Goal: Information Seeking & Learning: Compare options

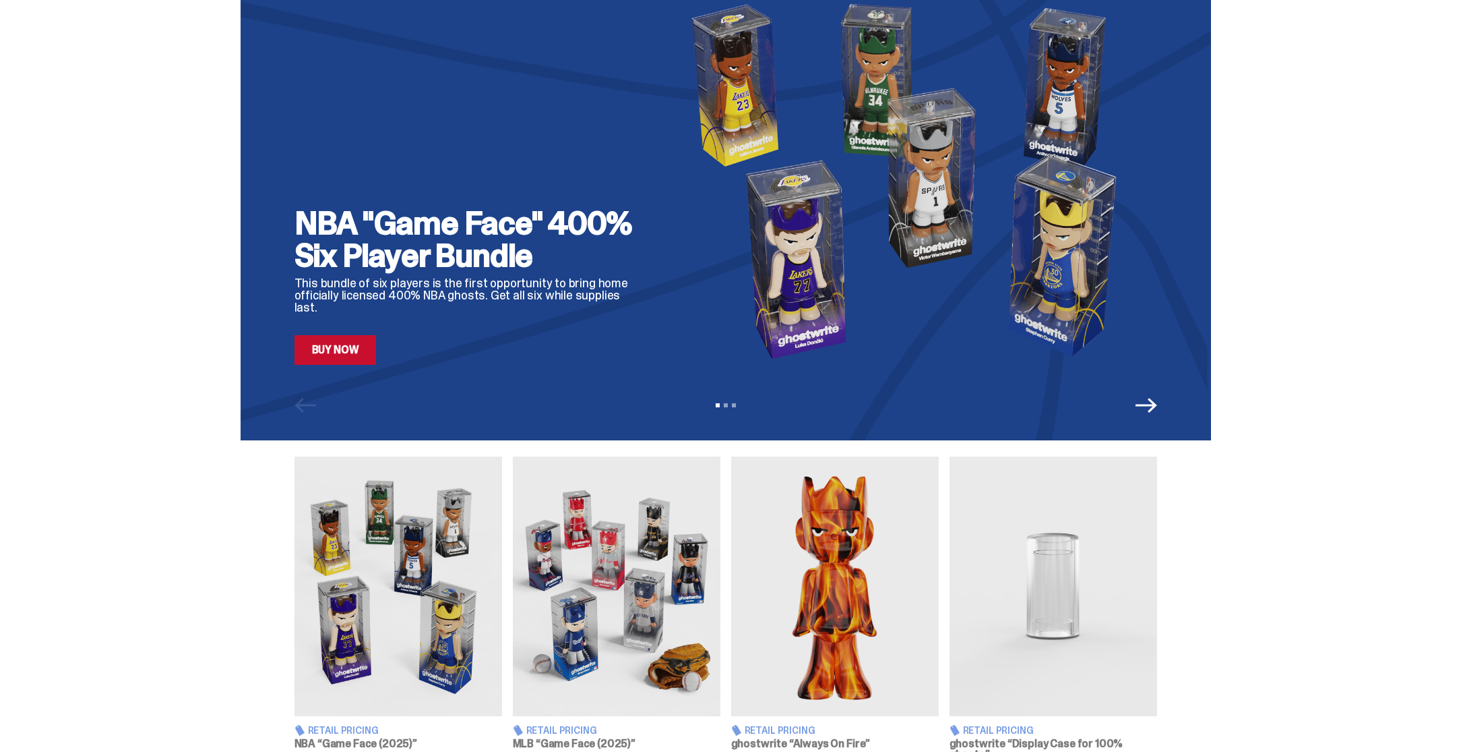
scroll to position [57, 0]
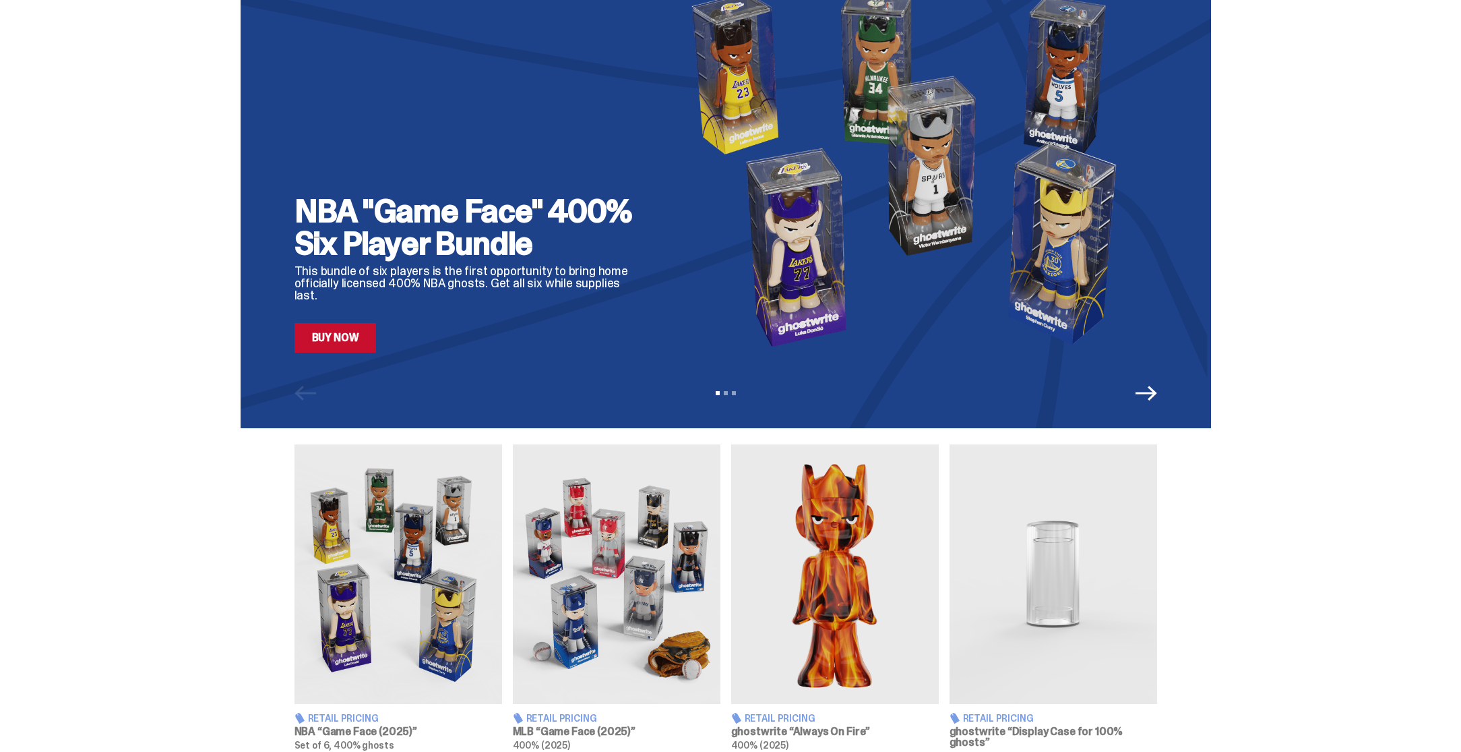
click at [339, 341] on link "Buy Now" at bounding box center [336, 338] width 82 height 30
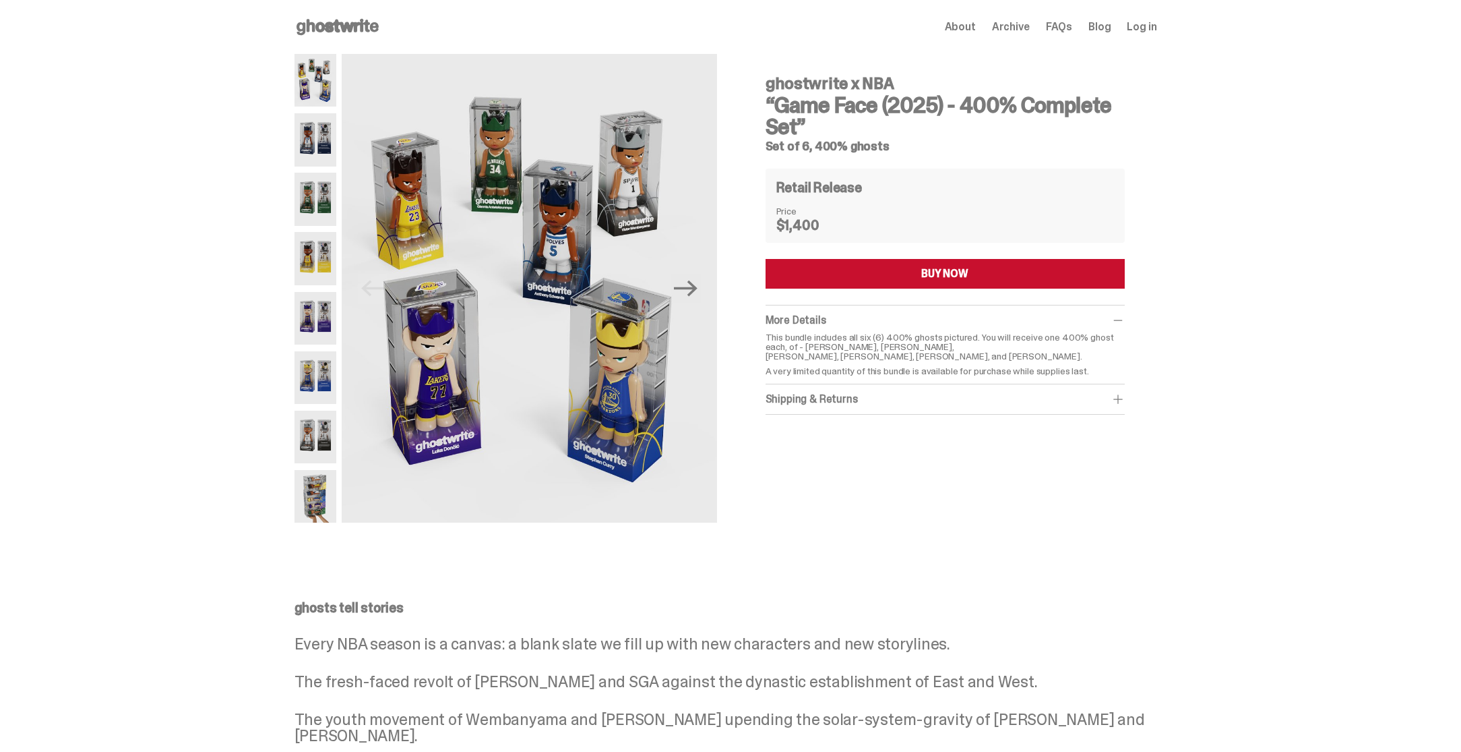
click at [884, 400] on div "Shipping & Returns" at bounding box center [945, 398] width 359 height 13
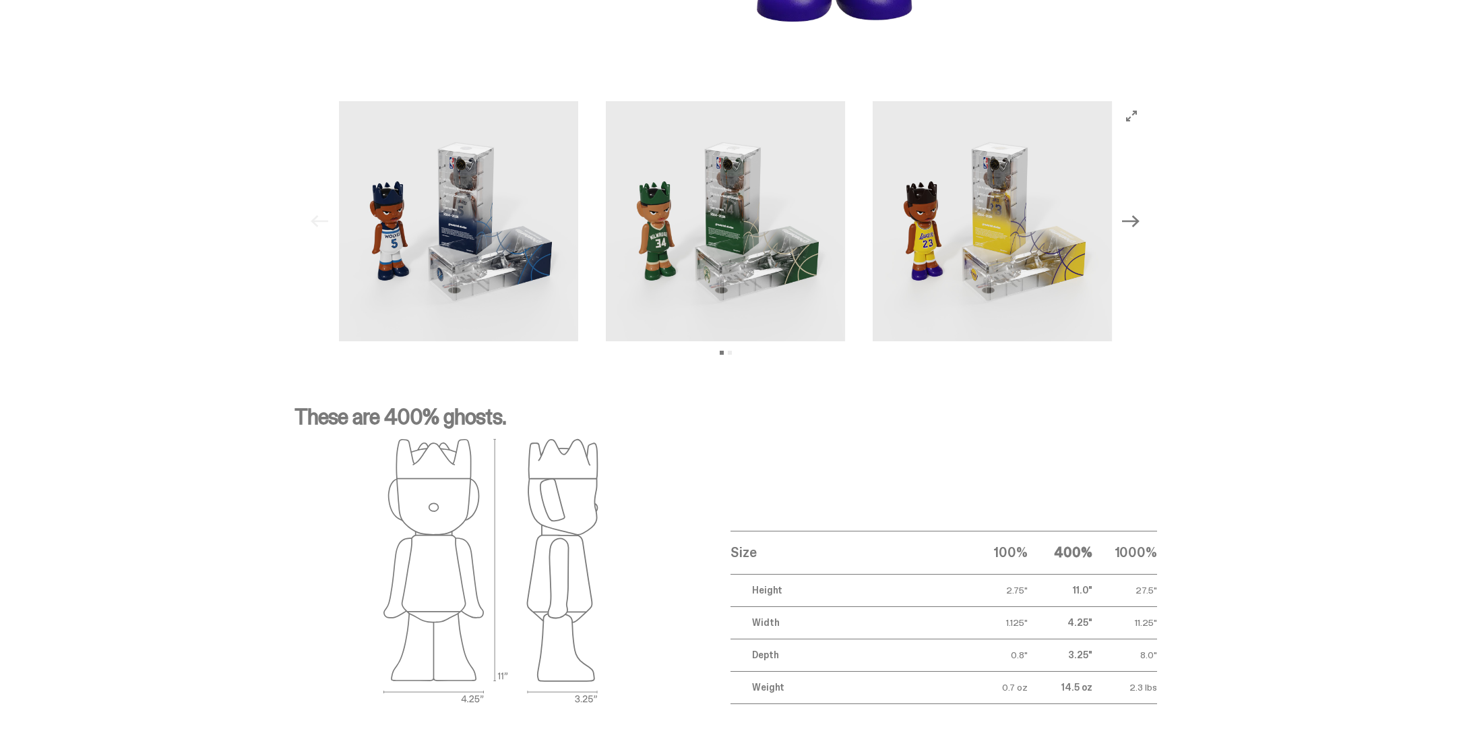
scroll to position [1413, 0]
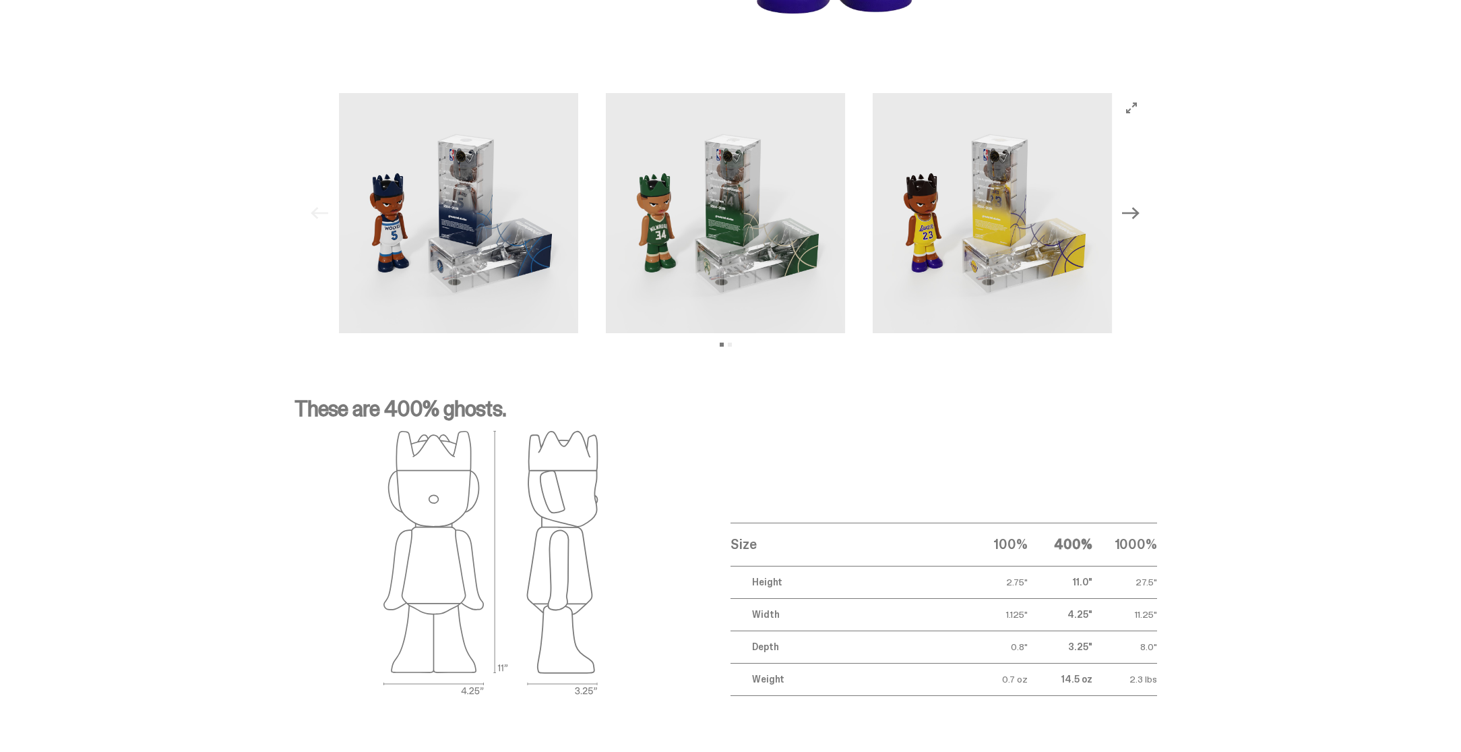
click at [1140, 216] on icon "Next" at bounding box center [1131, 213] width 18 height 12
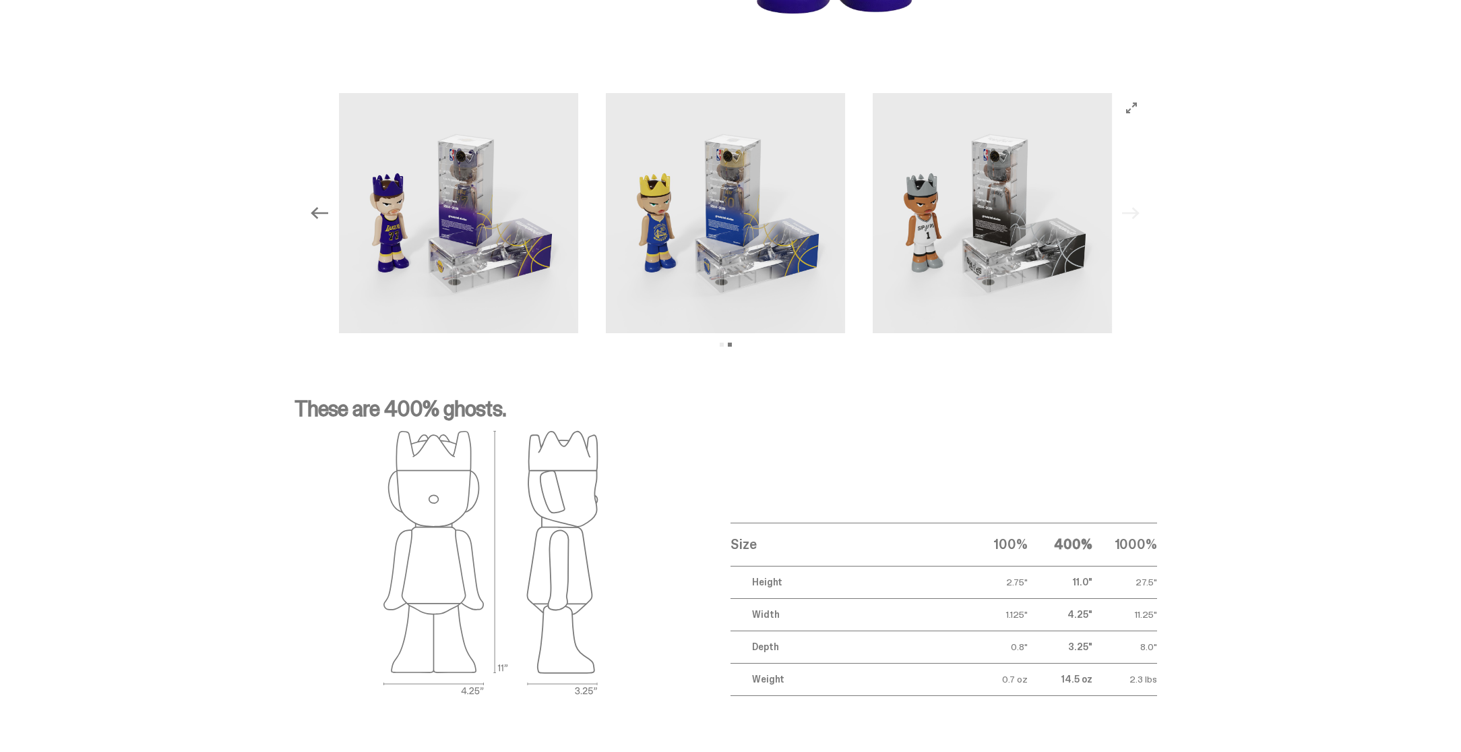
click at [1140, 216] on div "Previous Next View slide 1 View slide 2" at bounding box center [725, 213] width 841 height 240
click at [319, 221] on icon "Previous" at bounding box center [320, 213] width 18 height 18
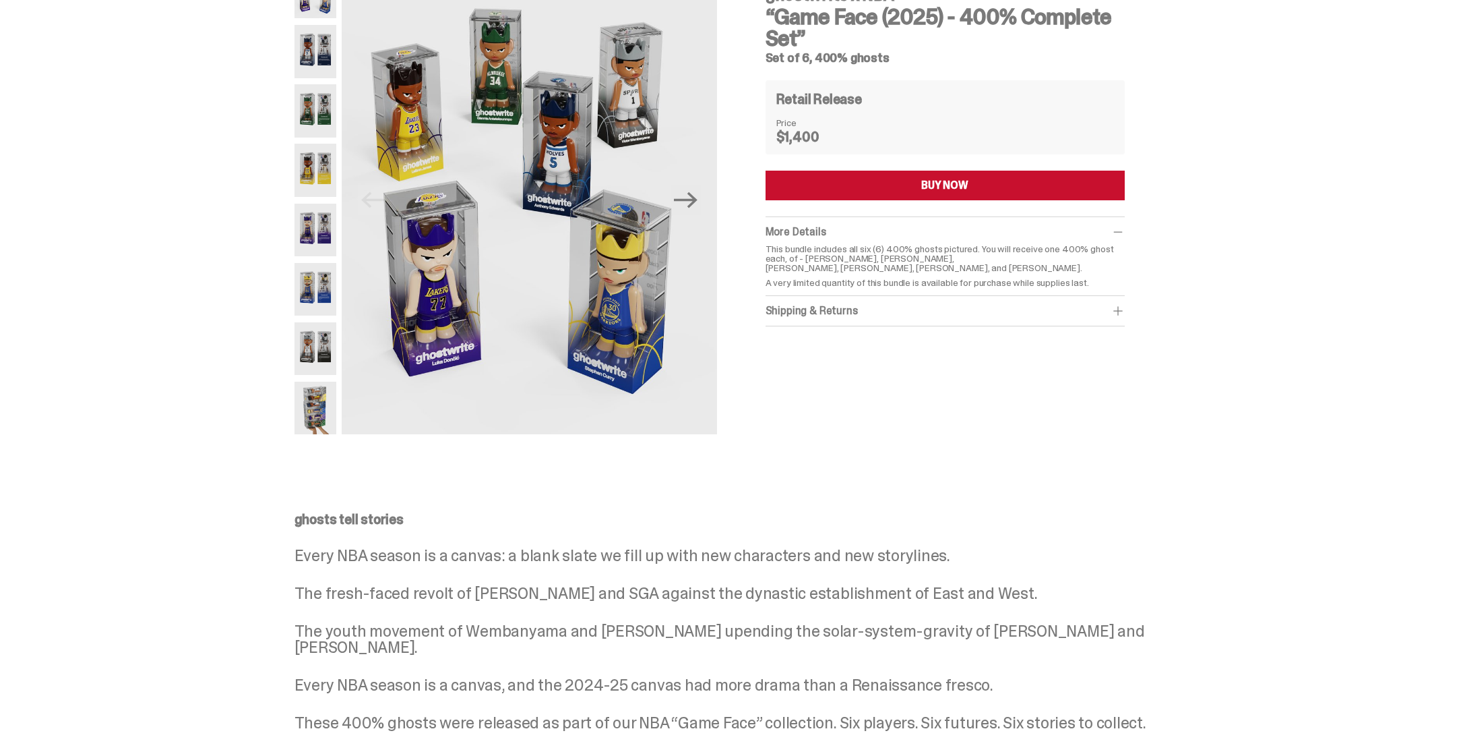
scroll to position [0, 0]
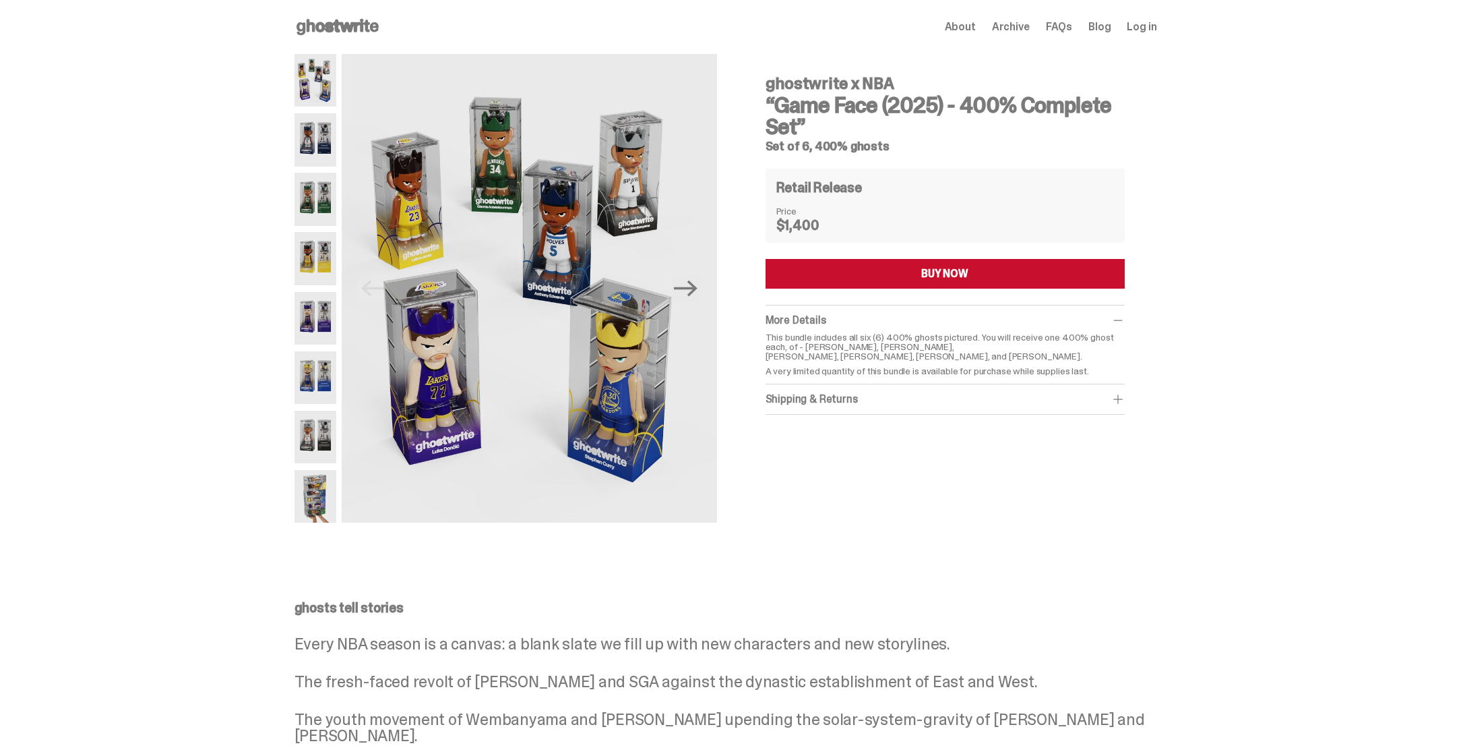
click at [871, 398] on div "Shipping & Returns" at bounding box center [945, 398] width 359 height 13
click at [904, 400] on div "Shipping & Returns" at bounding box center [945, 398] width 359 height 13
click at [1124, 317] on span at bounding box center [1117, 319] width 13 height 13
drag, startPoint x: 325, startPoint y: 85, endPoint x: 324, endPoint y: 106, distance: 20.9
click at [324, 85] on img at bounding box center [316, 80] width 42 height 53
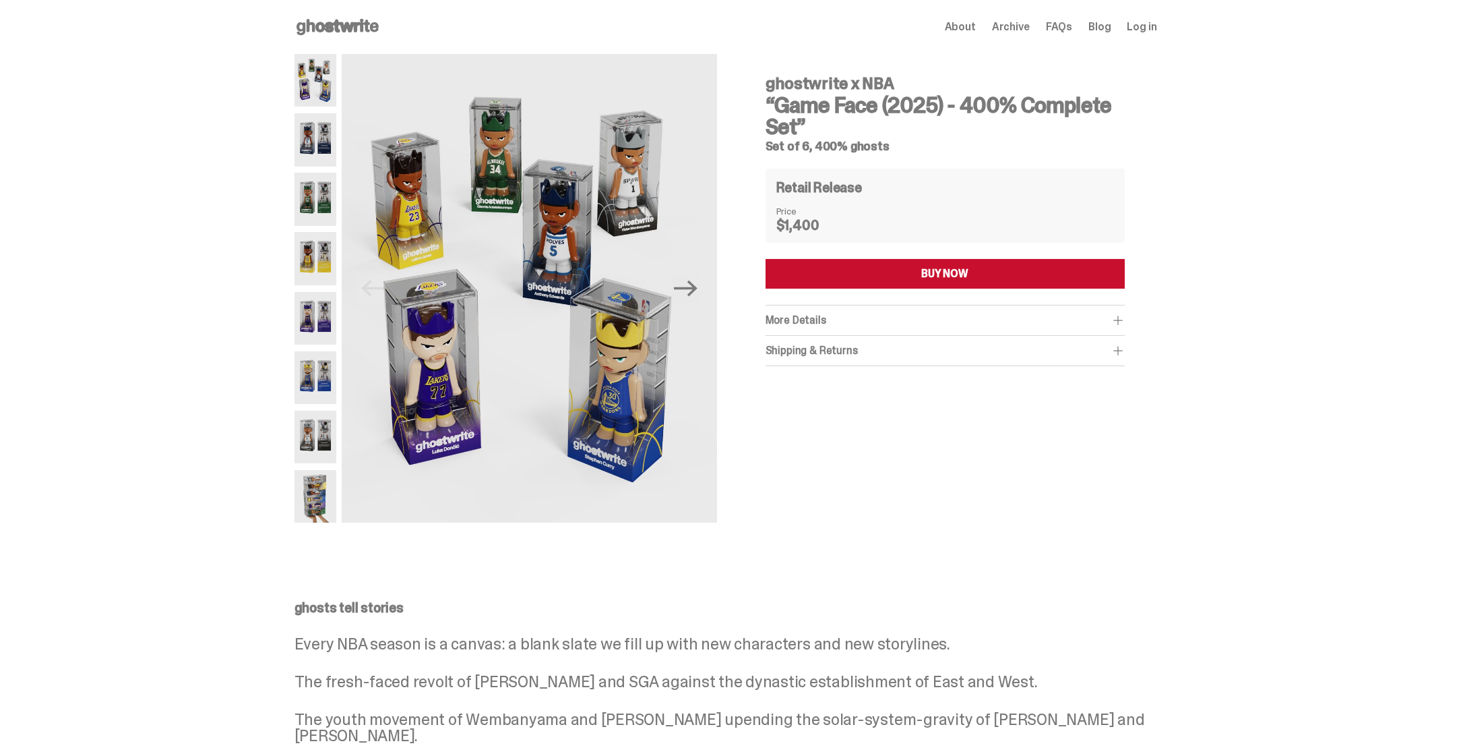
click at [320, 146] on img at bounding box center [316, 139] width 42 height 53
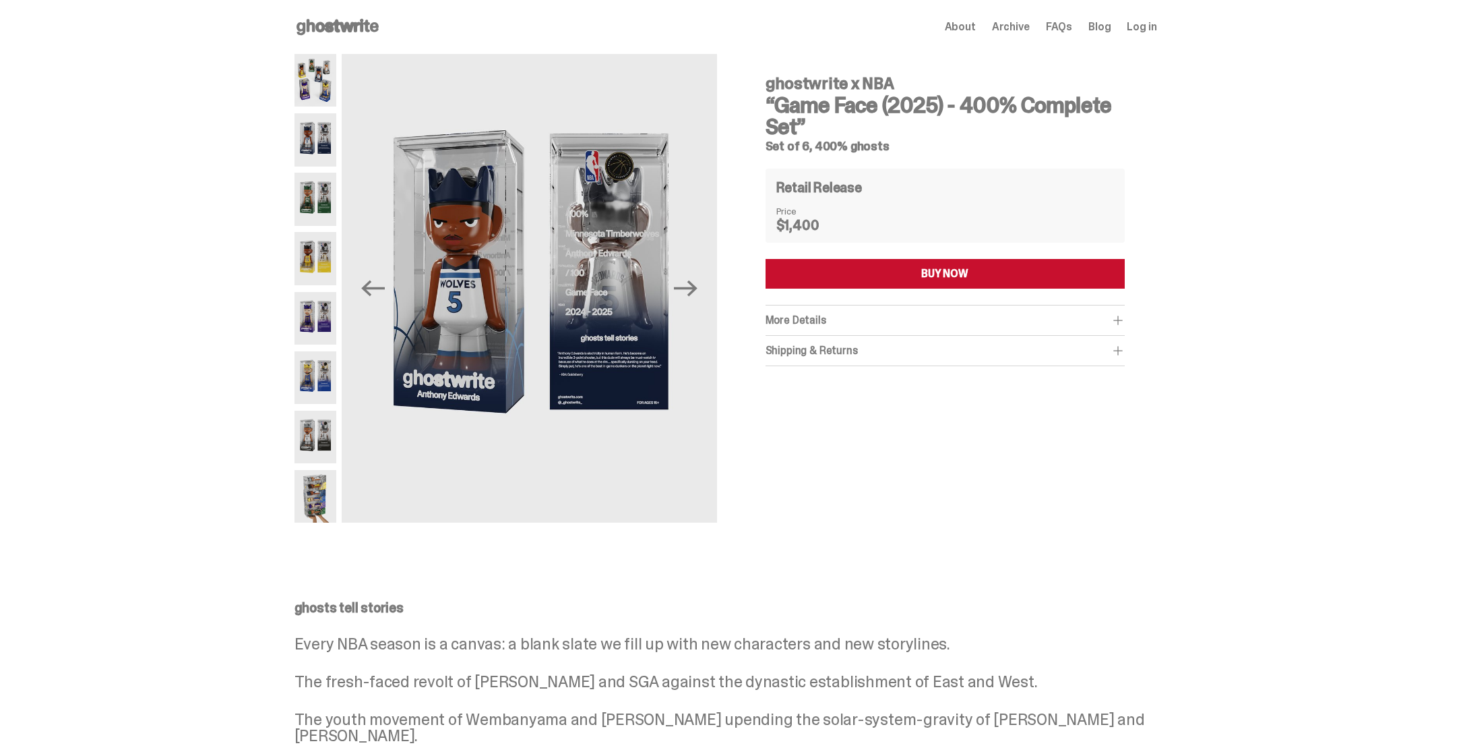
click at [326, 193] on img at bounding box center [316, 199] width 42 height 53
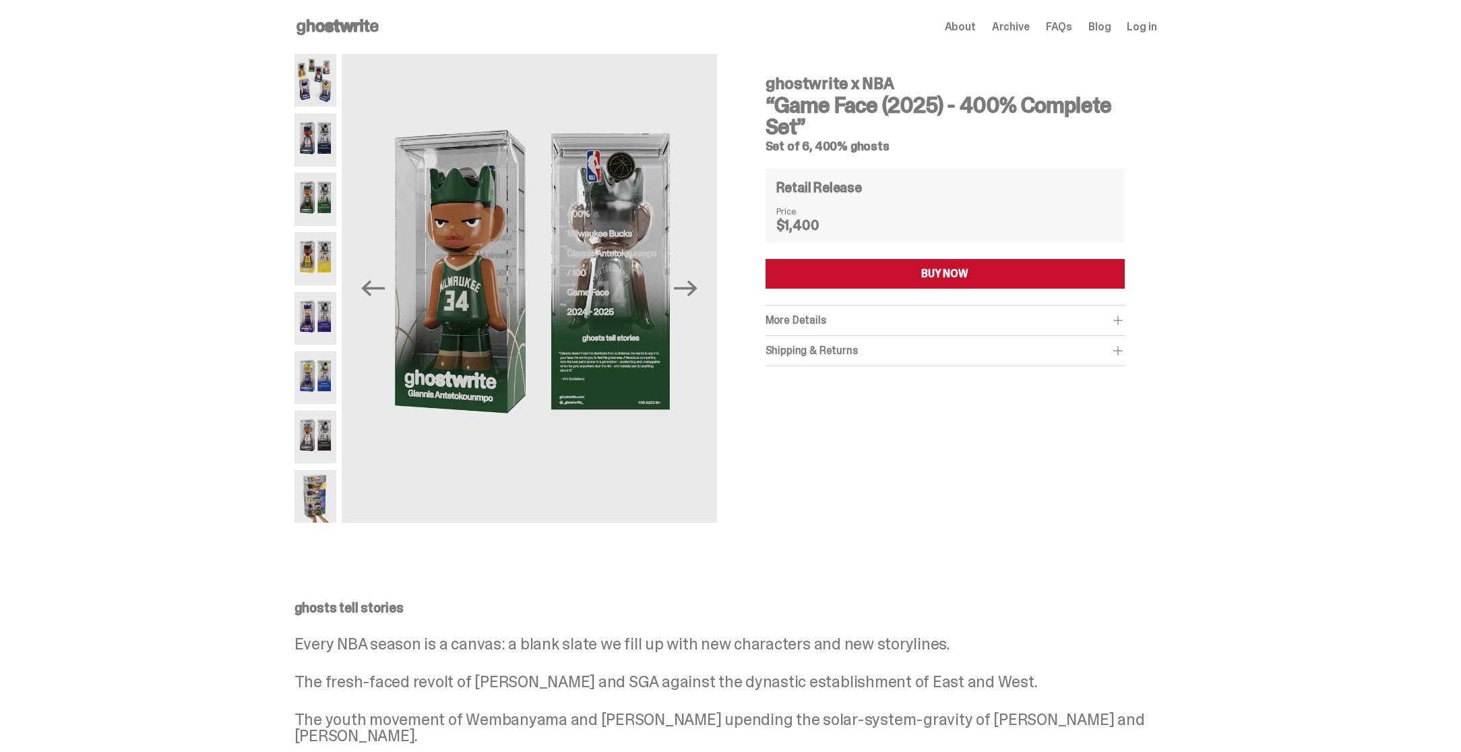
click at [322, 92] on img at bounding box center [316, 80] width 42 height 53
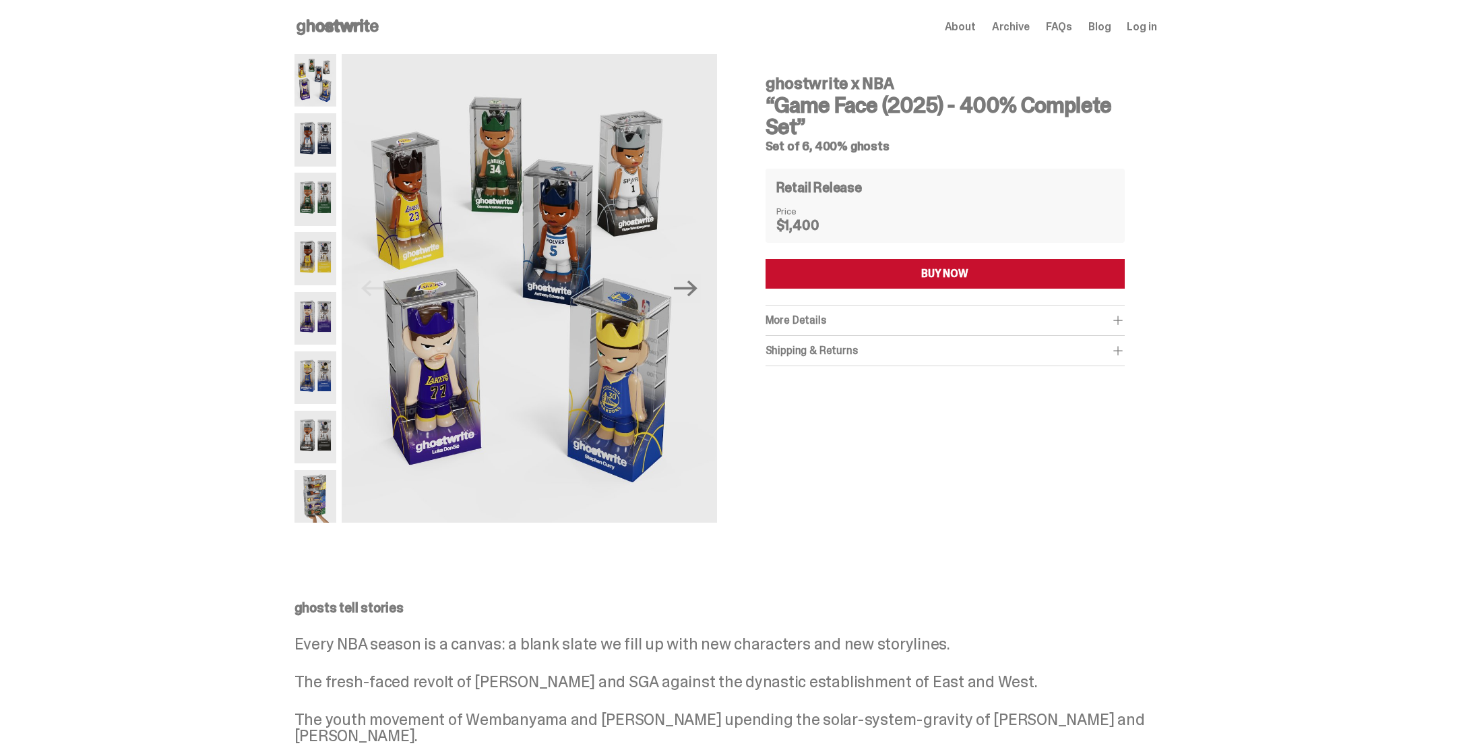
click at [339, 23] on use at bounding box center [338, 27] width 82 height 16
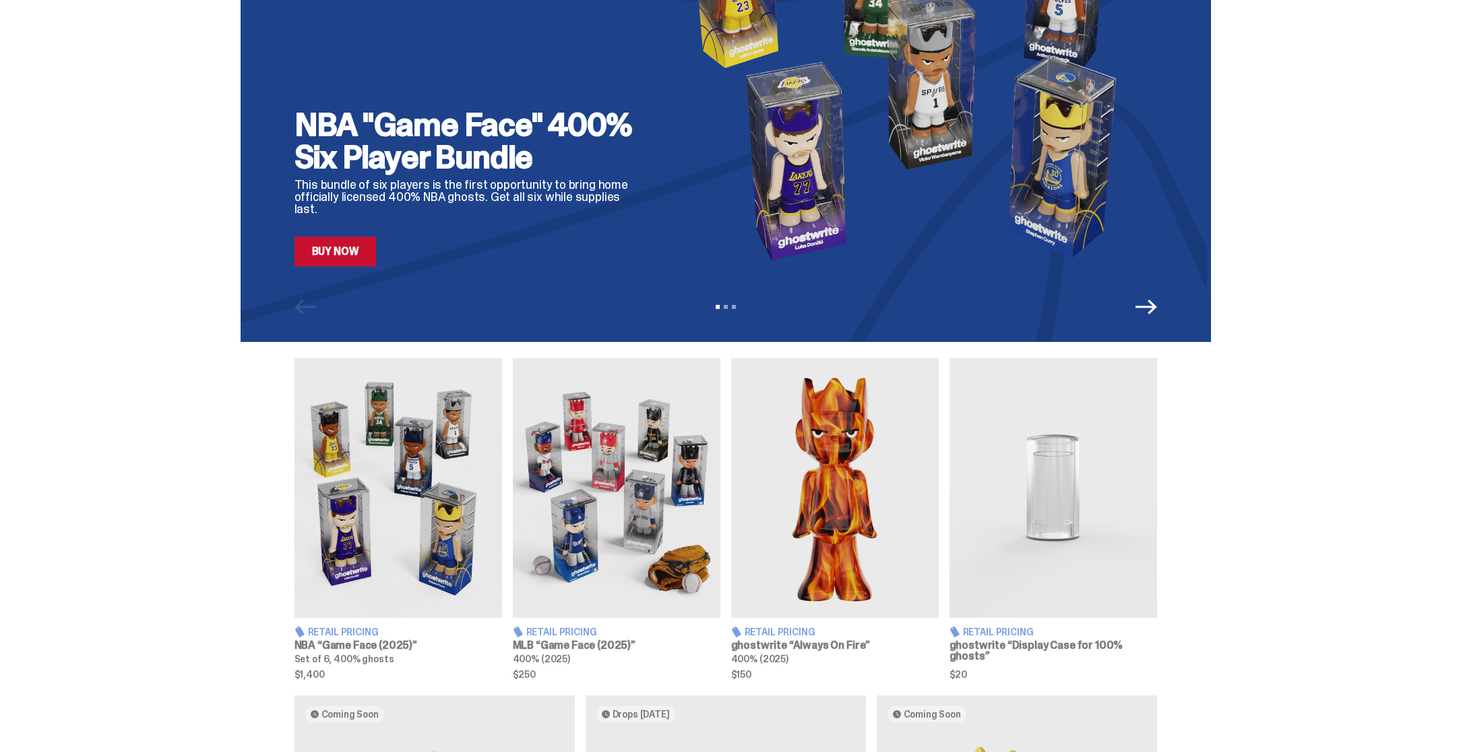
scroll to position [183, 0]
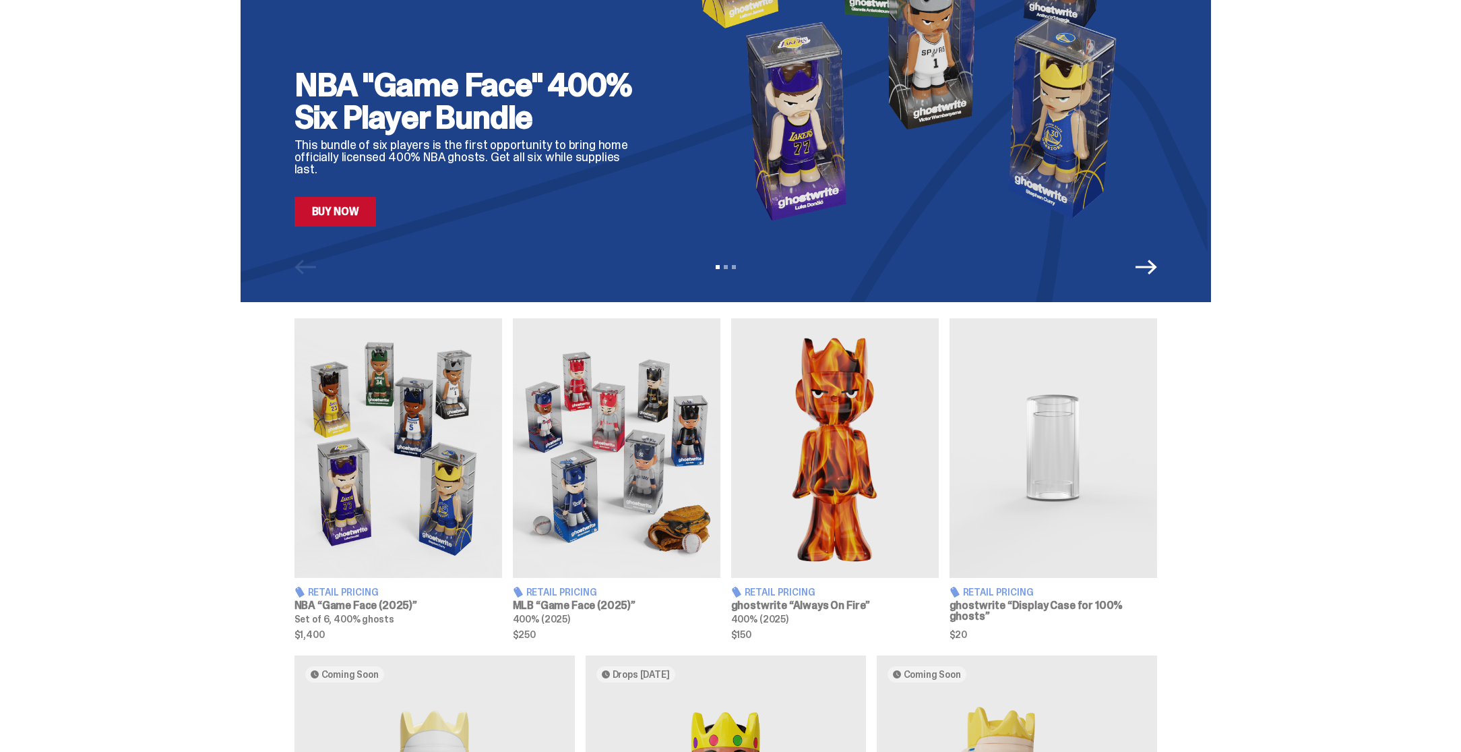
click at [637, 459] on img at bounding box center [617, 448] width 208 height 260
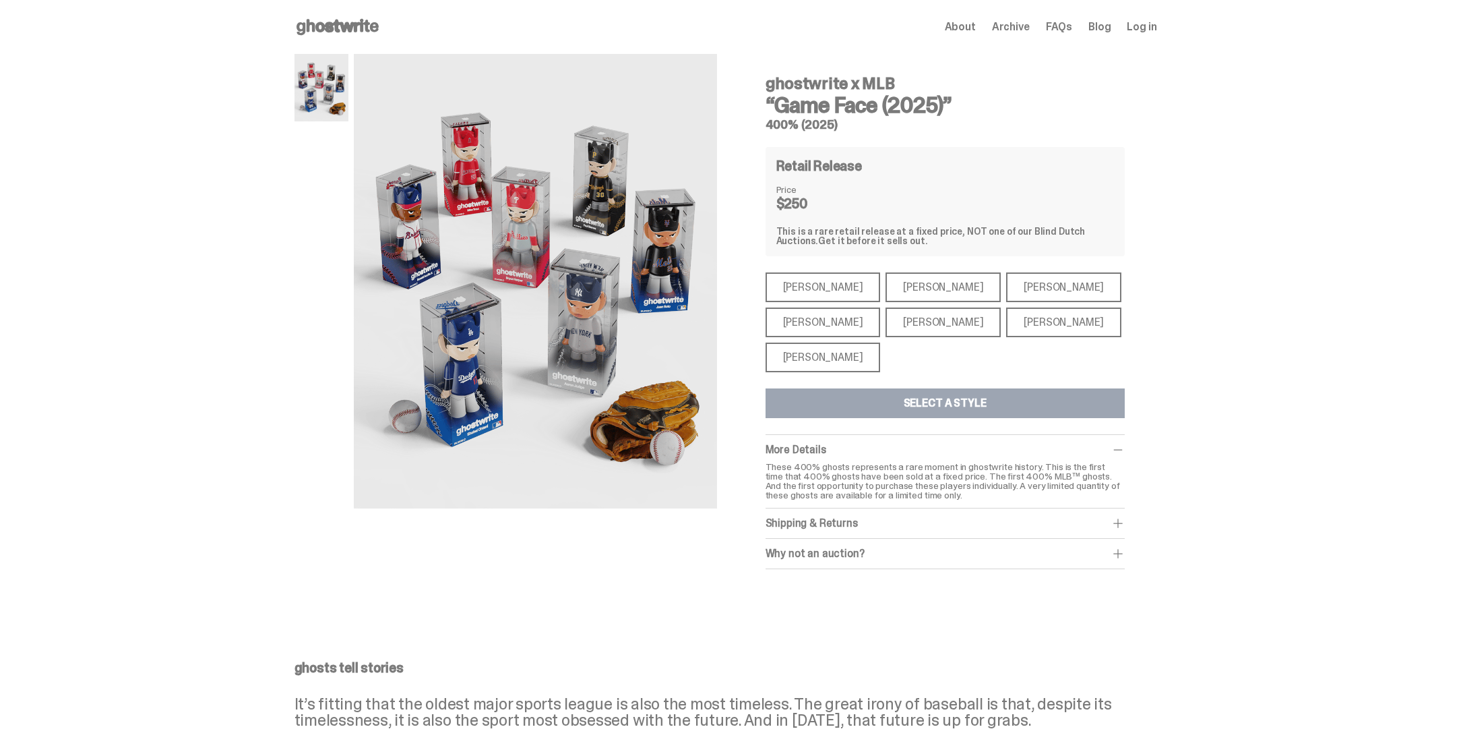
click at [903, 289] on div "[PERSON_NAME]" at bounding box center [943, 287] width 115 height 30
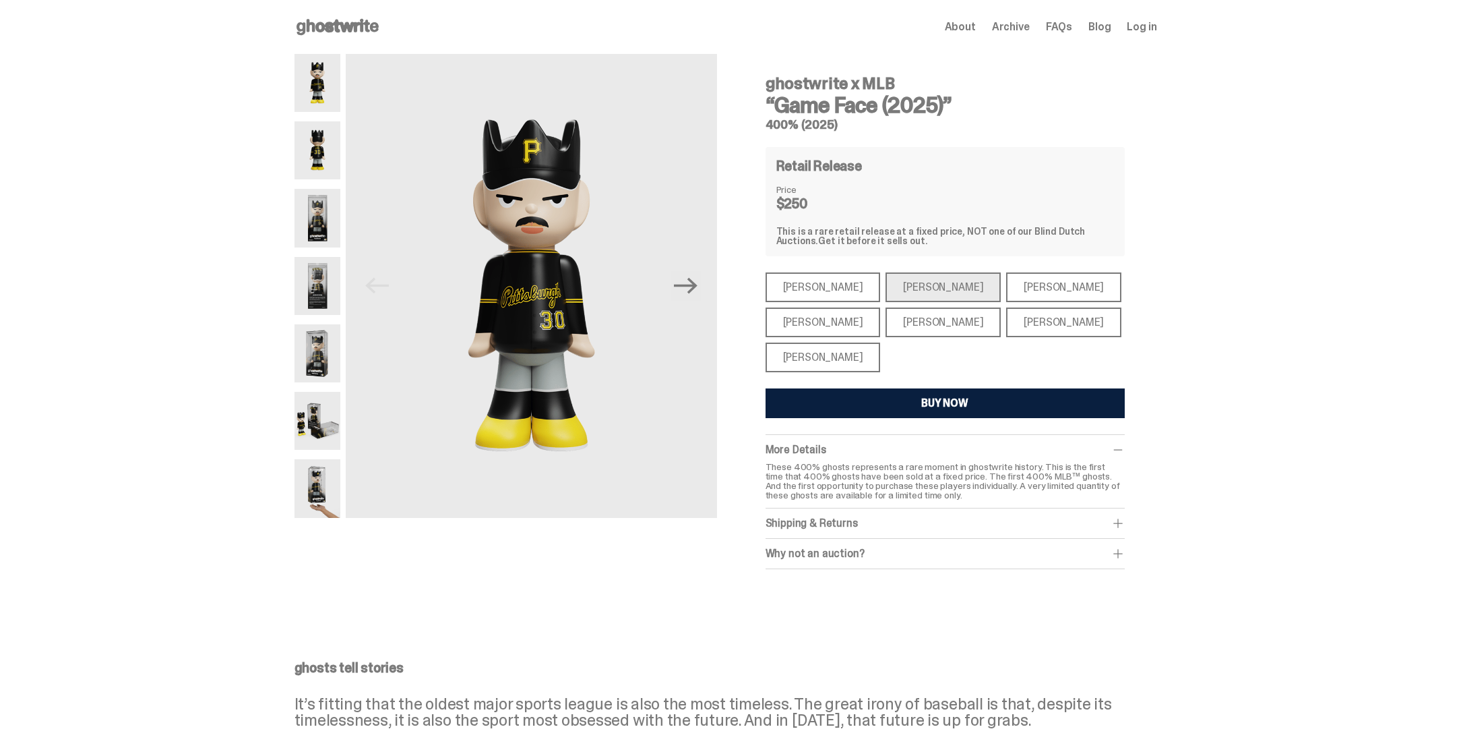
click at [1006, 282] on div "[PERSON_NAME]" at bounding box center [1063, 287] width 115 height 30
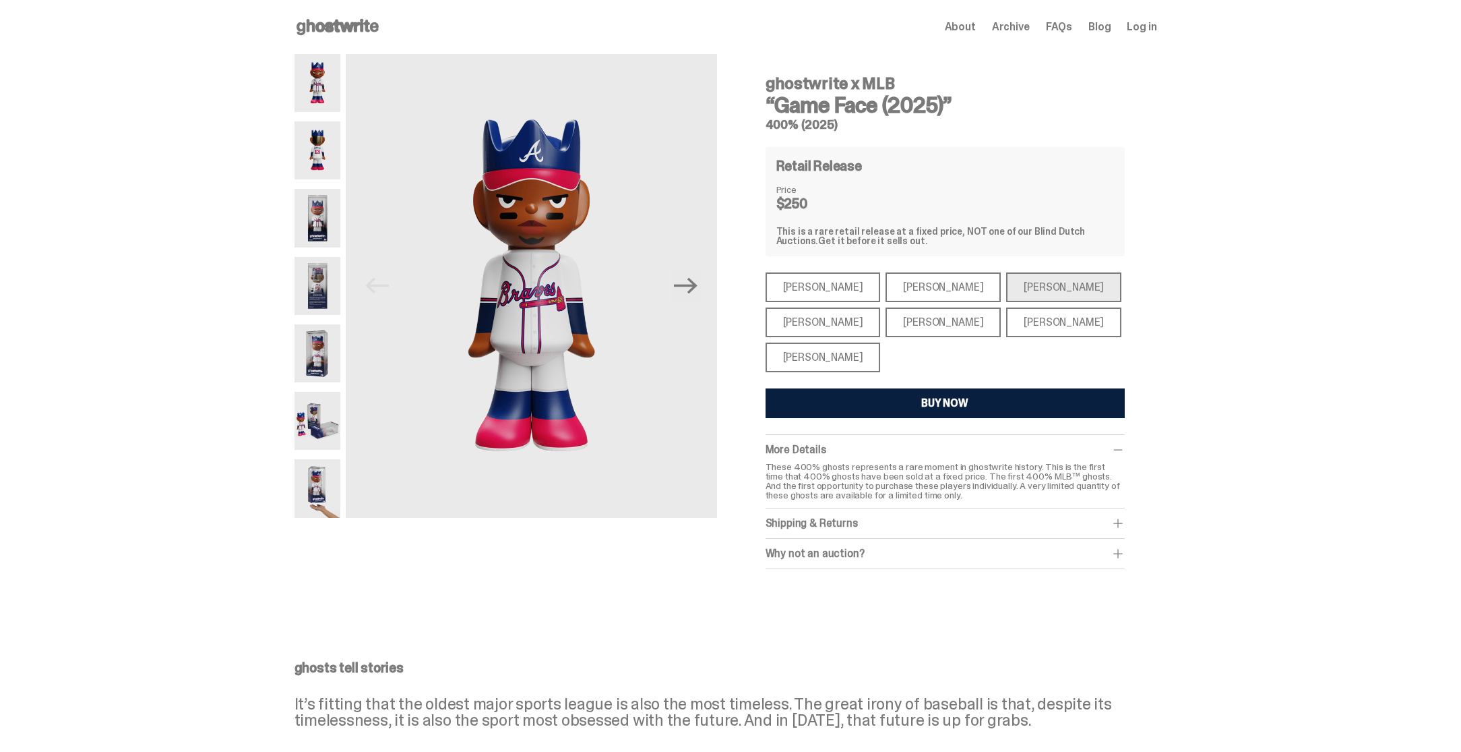
click at [1006, 319] on div "[PERSON_NAME]" at bounding box center [1063, 322] width 115 height 30
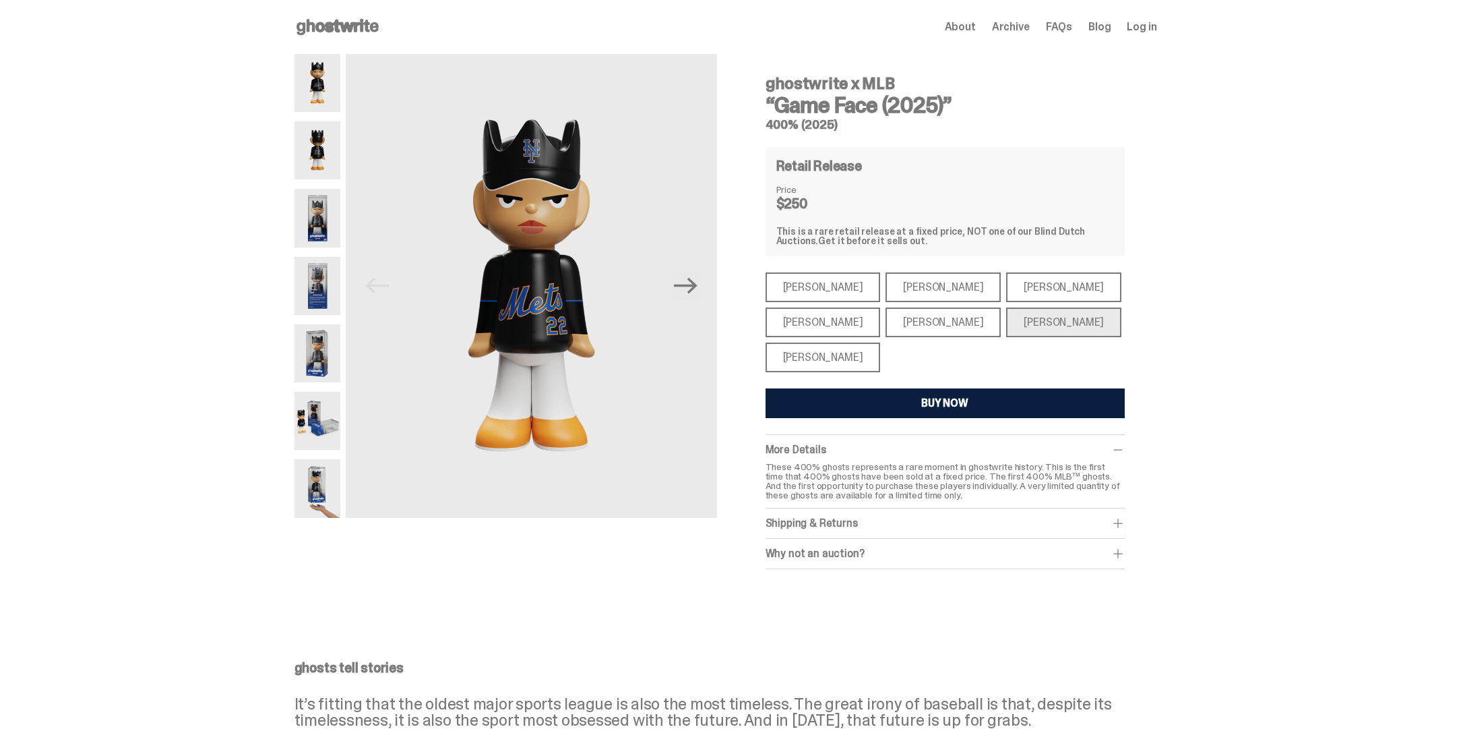
click at [895, 324] on div "[PERSON_NAME]" at bounding box center [943, 322] width 115 height 30
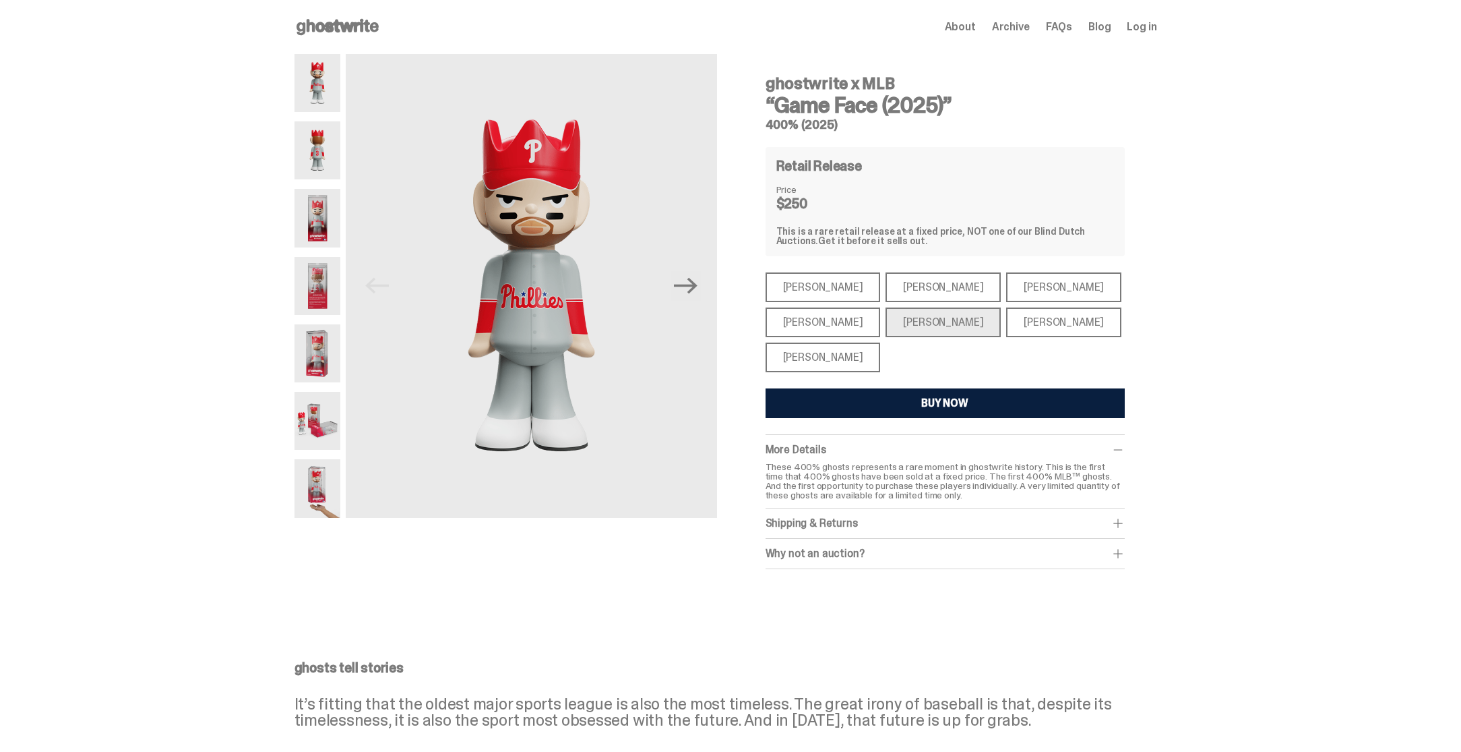
click at [802, 326] on div "[PERSON_NAME]" at bounding box center [823, 322] width 115 height 30
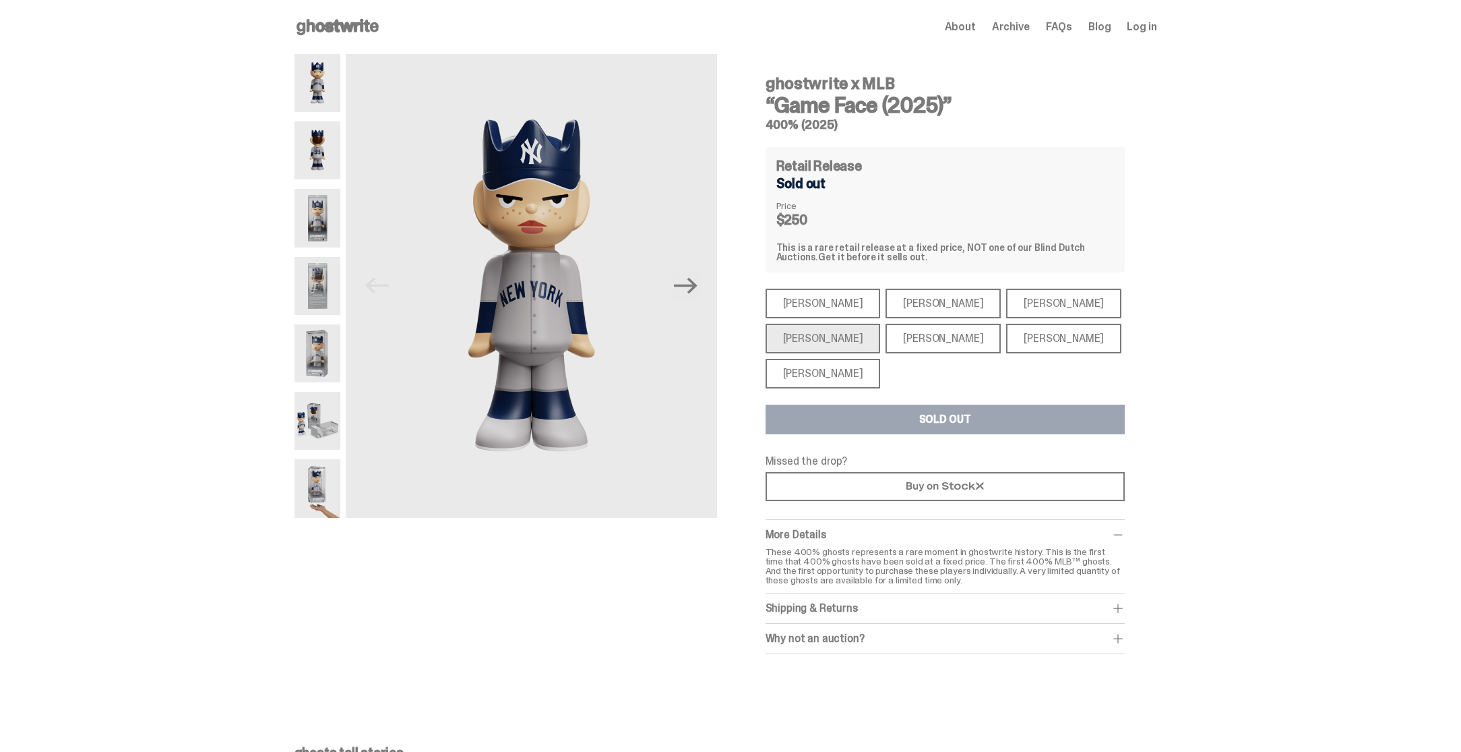
click at [812, 376] on div "[PERSON_NAME]" at bounding box center [823, 374] width 115 height 30
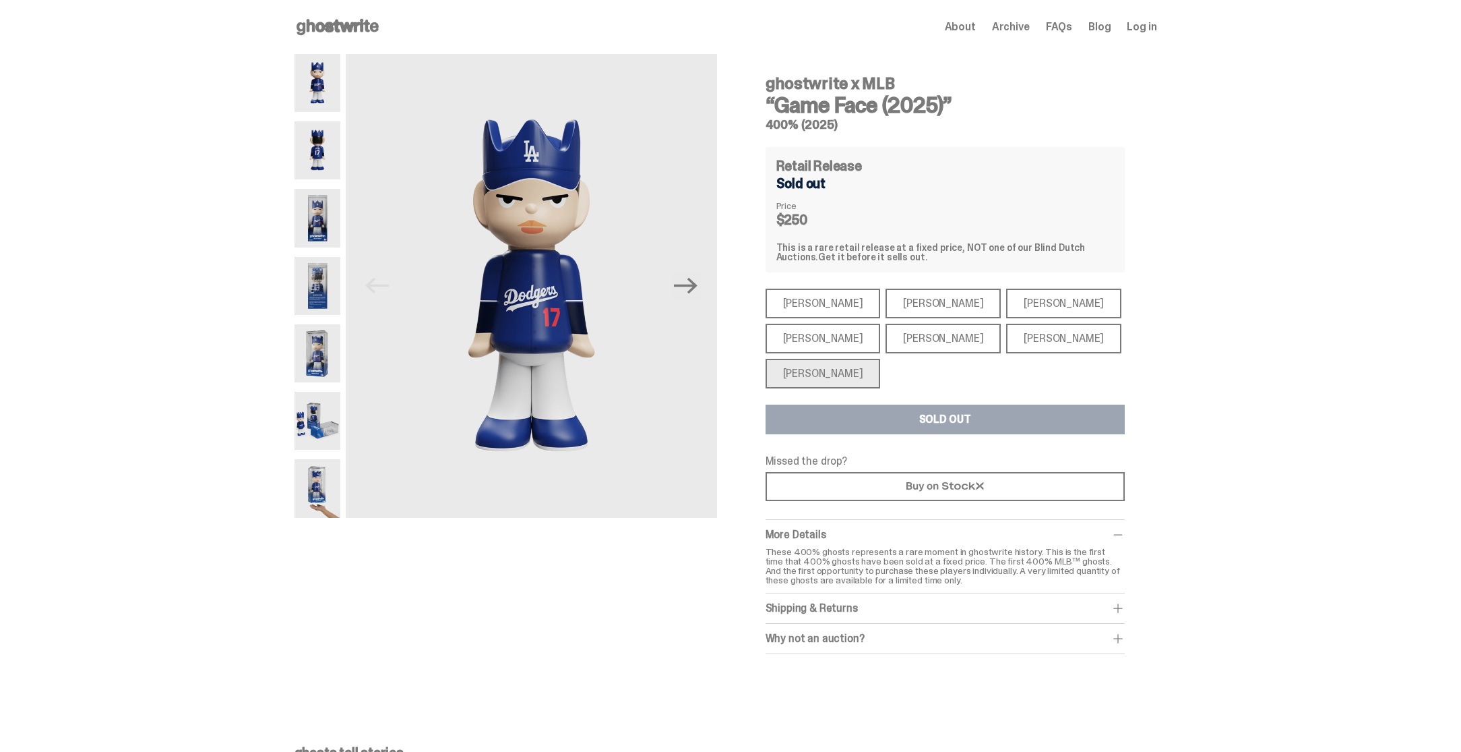
click at [805, 305] on div "[PERSON_NAME]" at bounding box center [823, 303] width 115 height 30
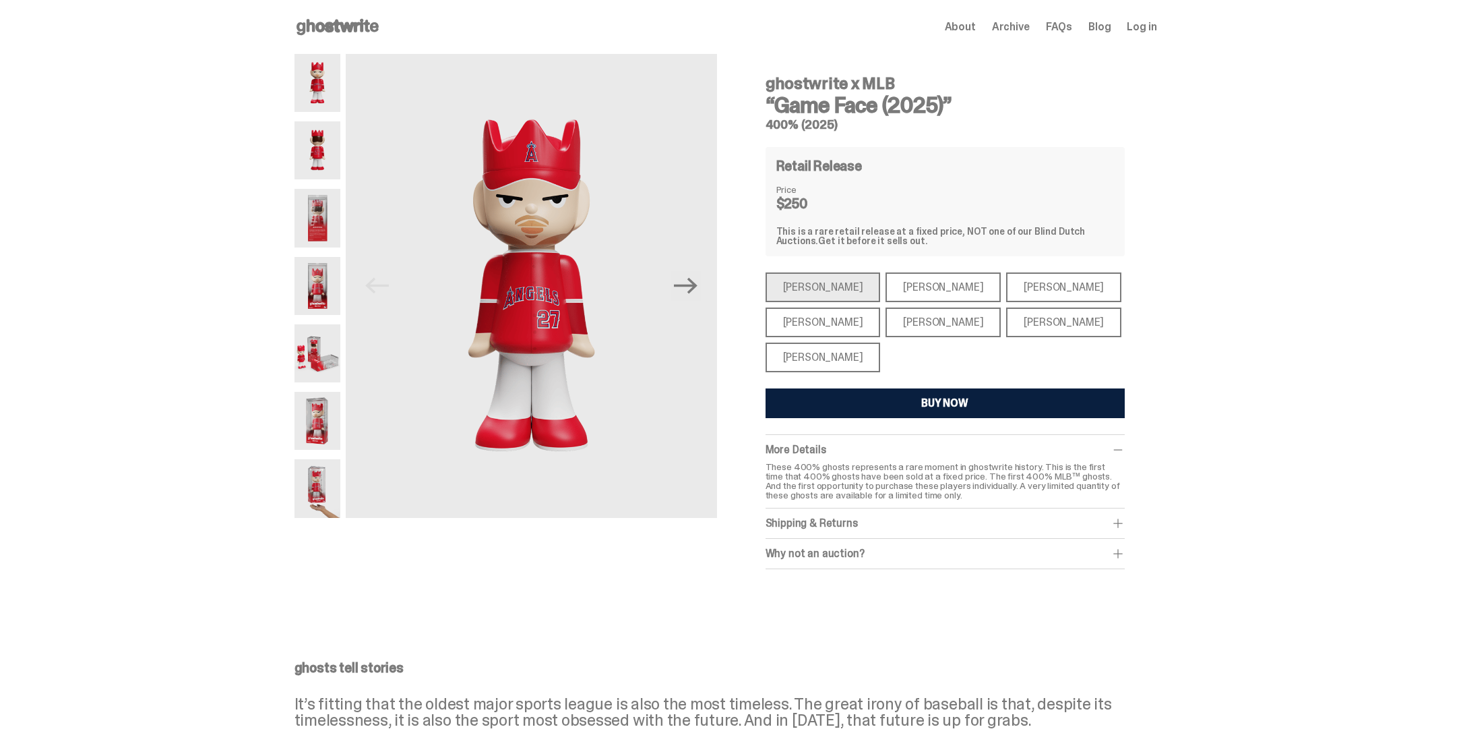
click at [824, 324] on div "[PERSON_NAME]" at bounding box center [823, 322] width 115 height 30
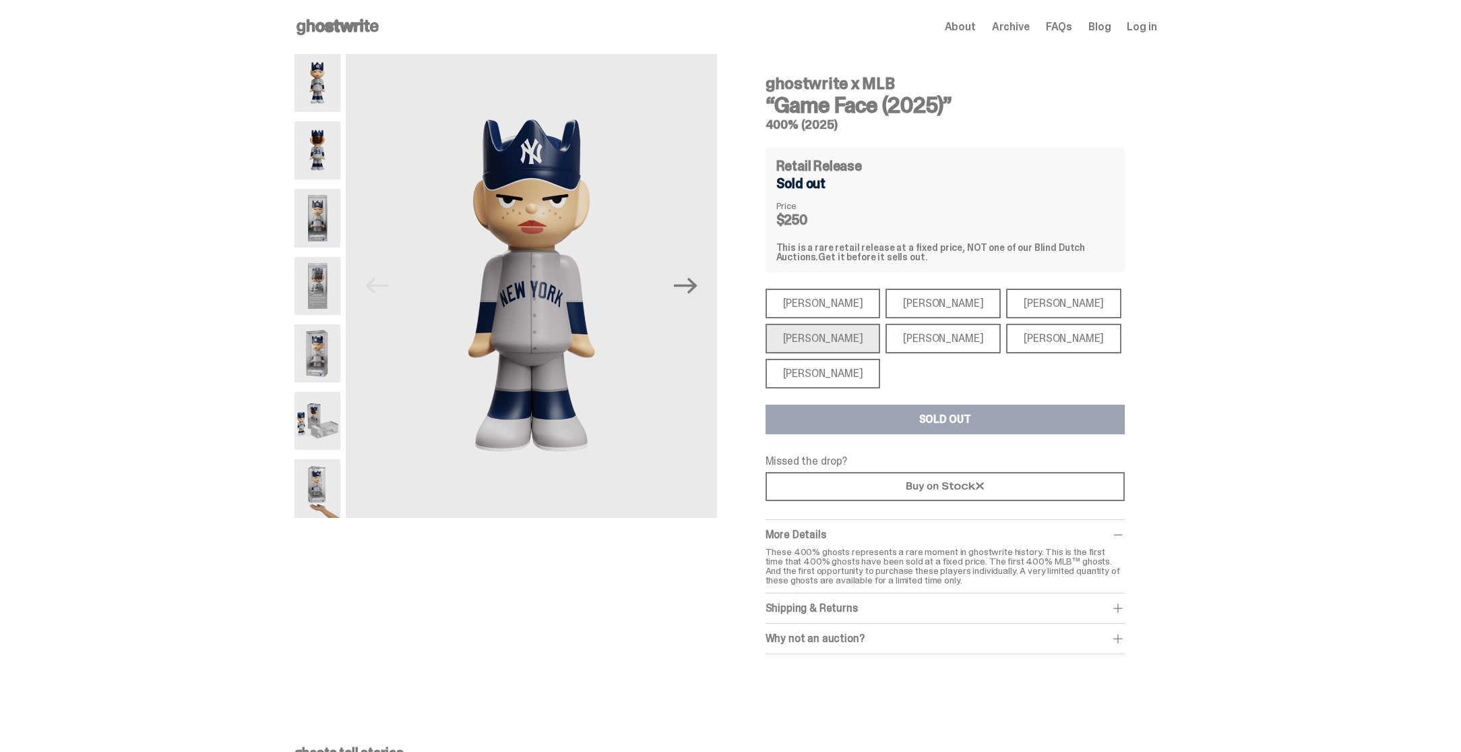
click at [816, 303] on div "[PERSON_NAME]" at bounding box center [823, 303] width 115 height 30
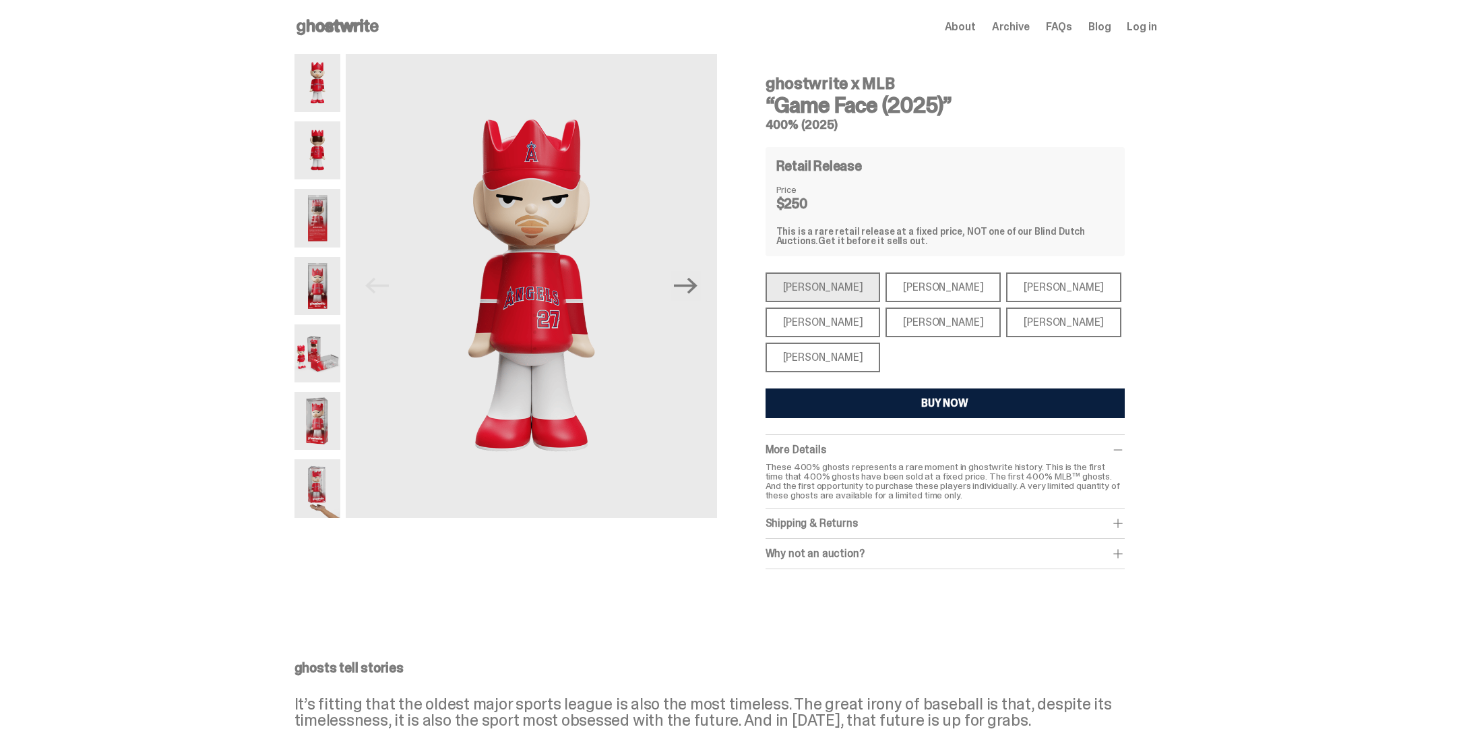
click at [898, 291] on div "[PERSON_NAME]" at bounding box center [943, 287] width 115 height 30
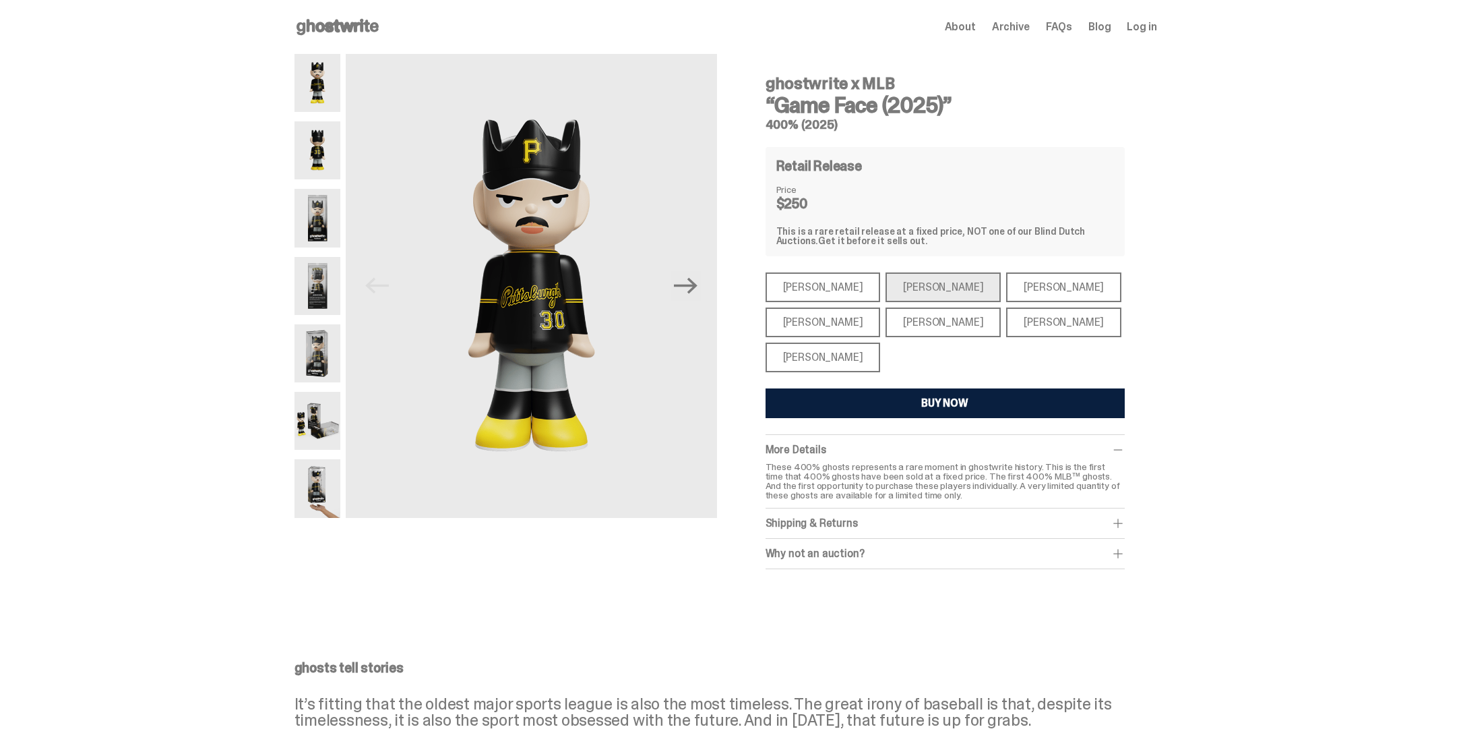
click at [827, 287] on div "[PERSON_NAME]" at bounding box center [823, 287] width 115 height 30
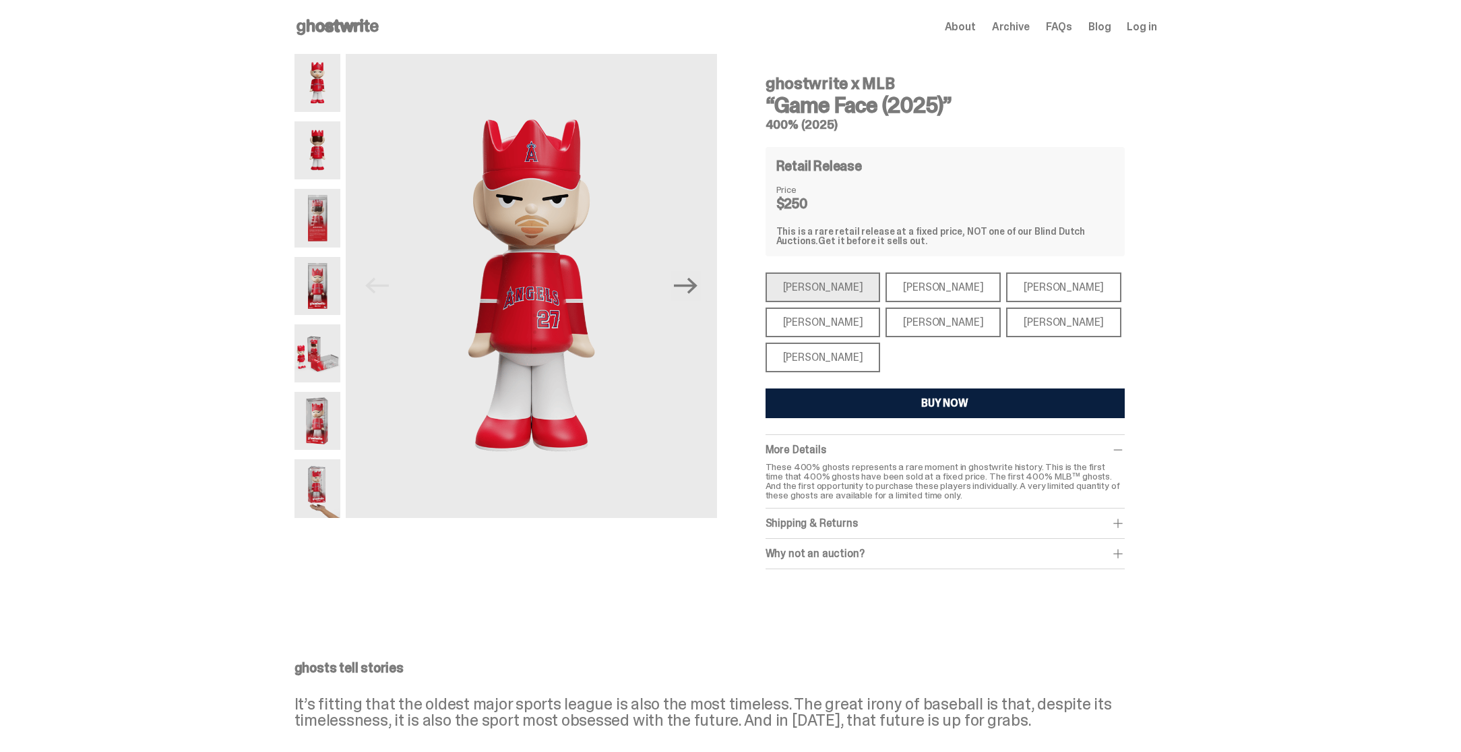
click at [1037, 285] on div "[PERSON_NAME]" at bounding box center [1063, 287] width 115 height 30
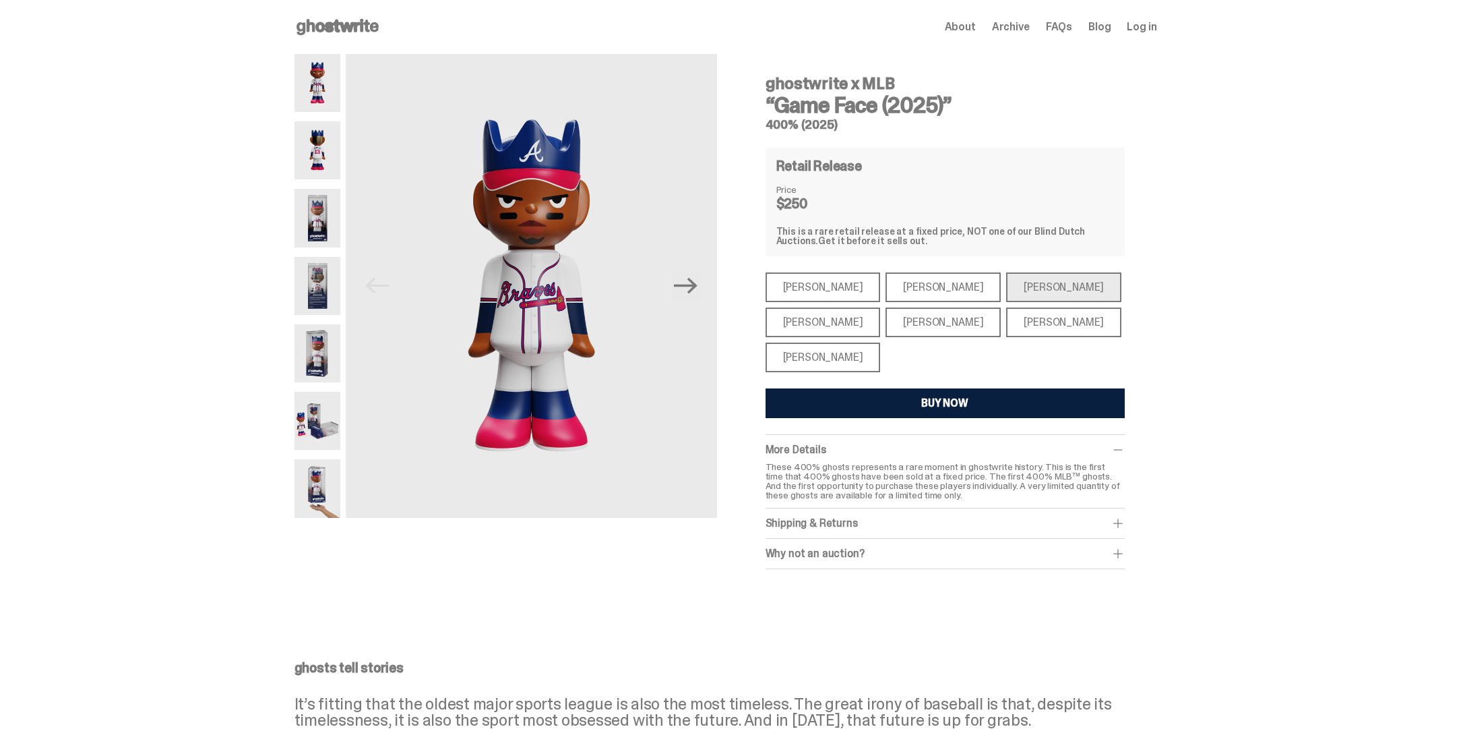
click at [1012, 324] on div "[PERSON_NAME]" at bounding box center [1063, 322] width 115 height 30
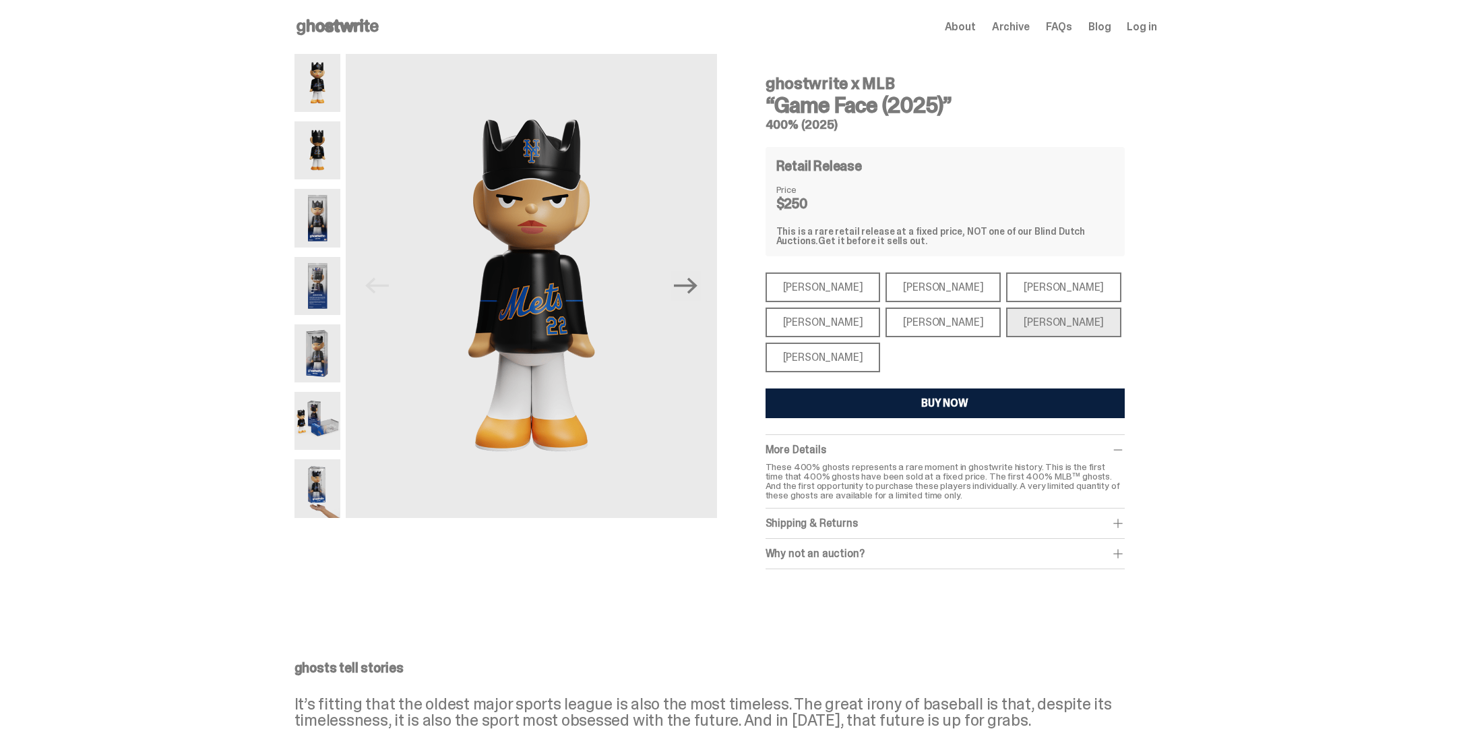
click at [912, 324] on div "[PERSON_NAME]" at bounding box center [943, 322] width 115 height 30
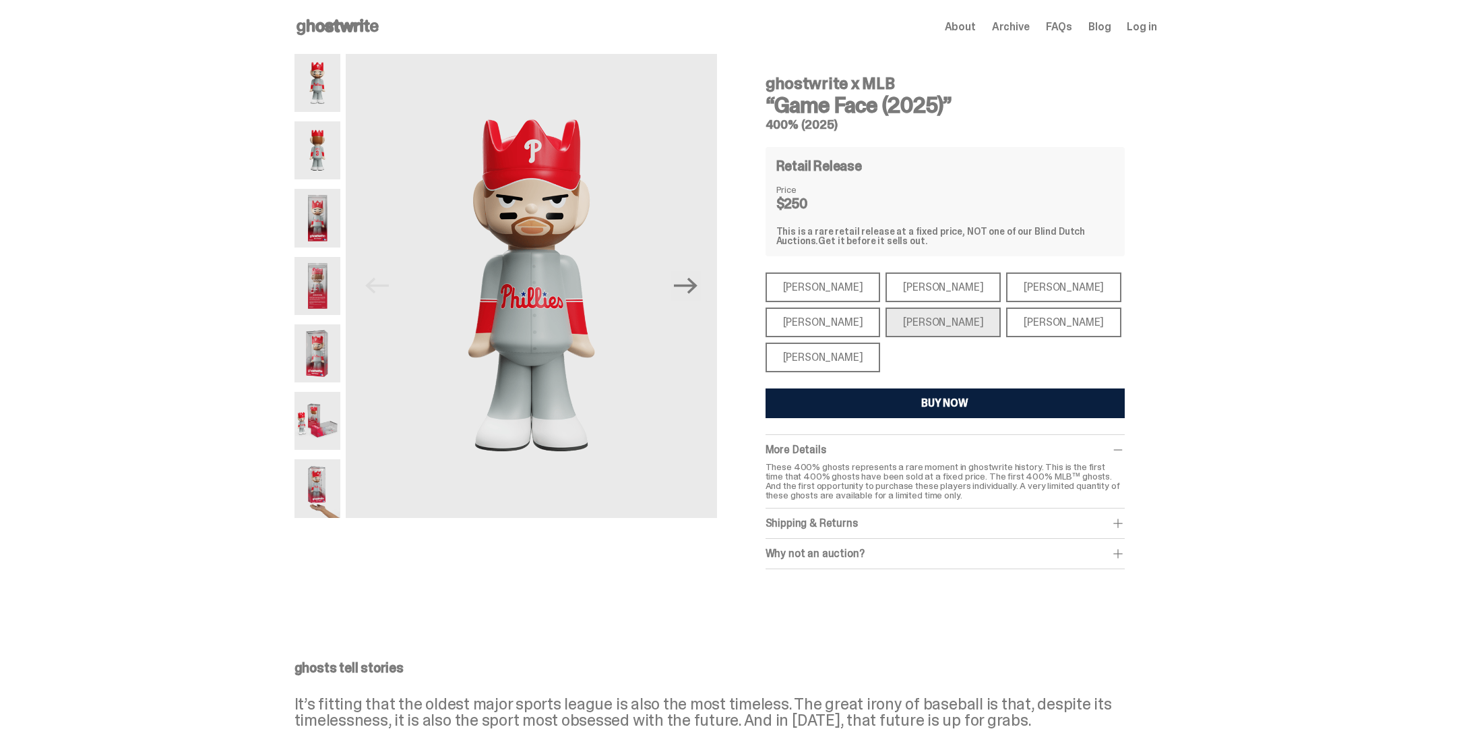
click at [836, 355] on div "[PERSON_NAME]" at bounding box center [823, 357] width 115 height 30
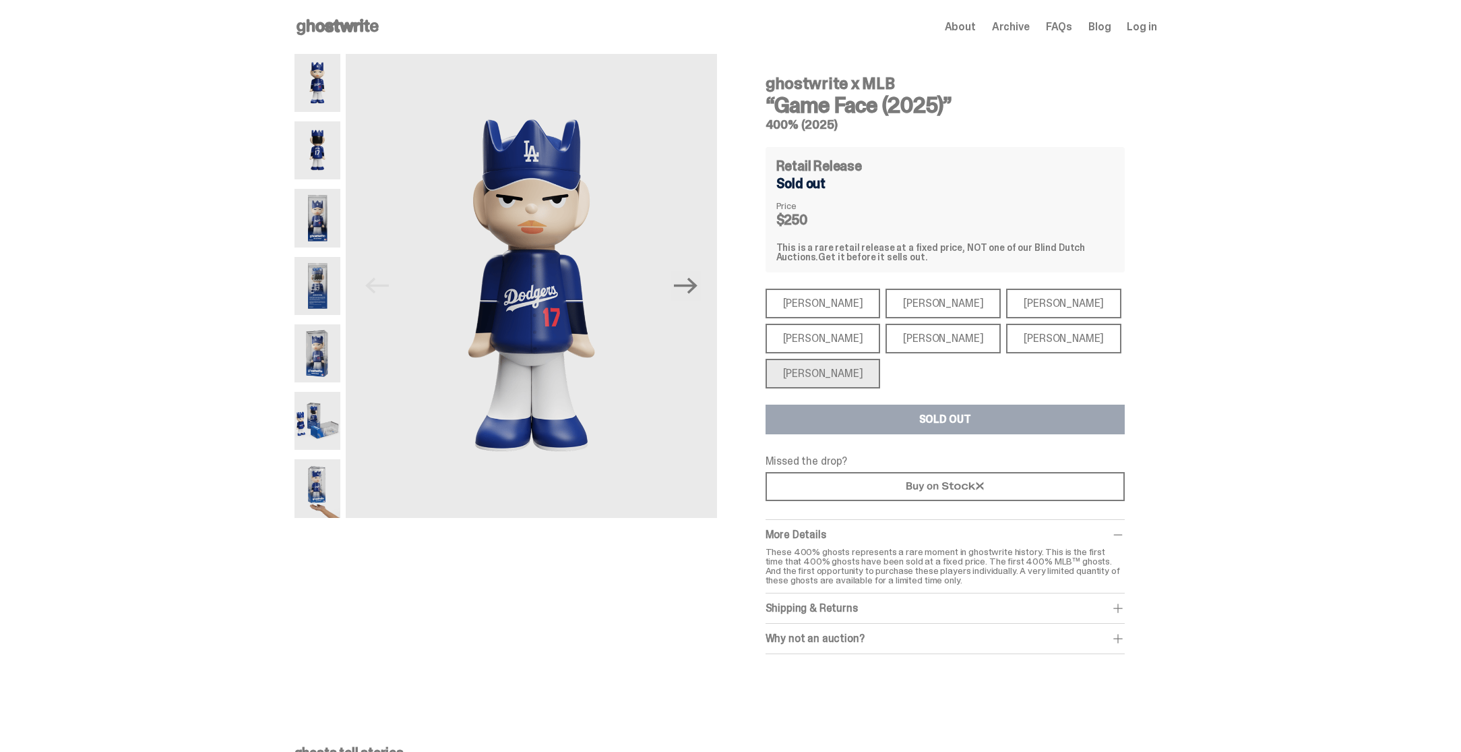
drag, startPoint x: 896, startPoint y: 348, endPoint x: 929, endPoint y: 344, distance: 33.9
click at [896, 348] on div "[PERSON_NAME]" at bounding box center [943, 339] width 115 height 30
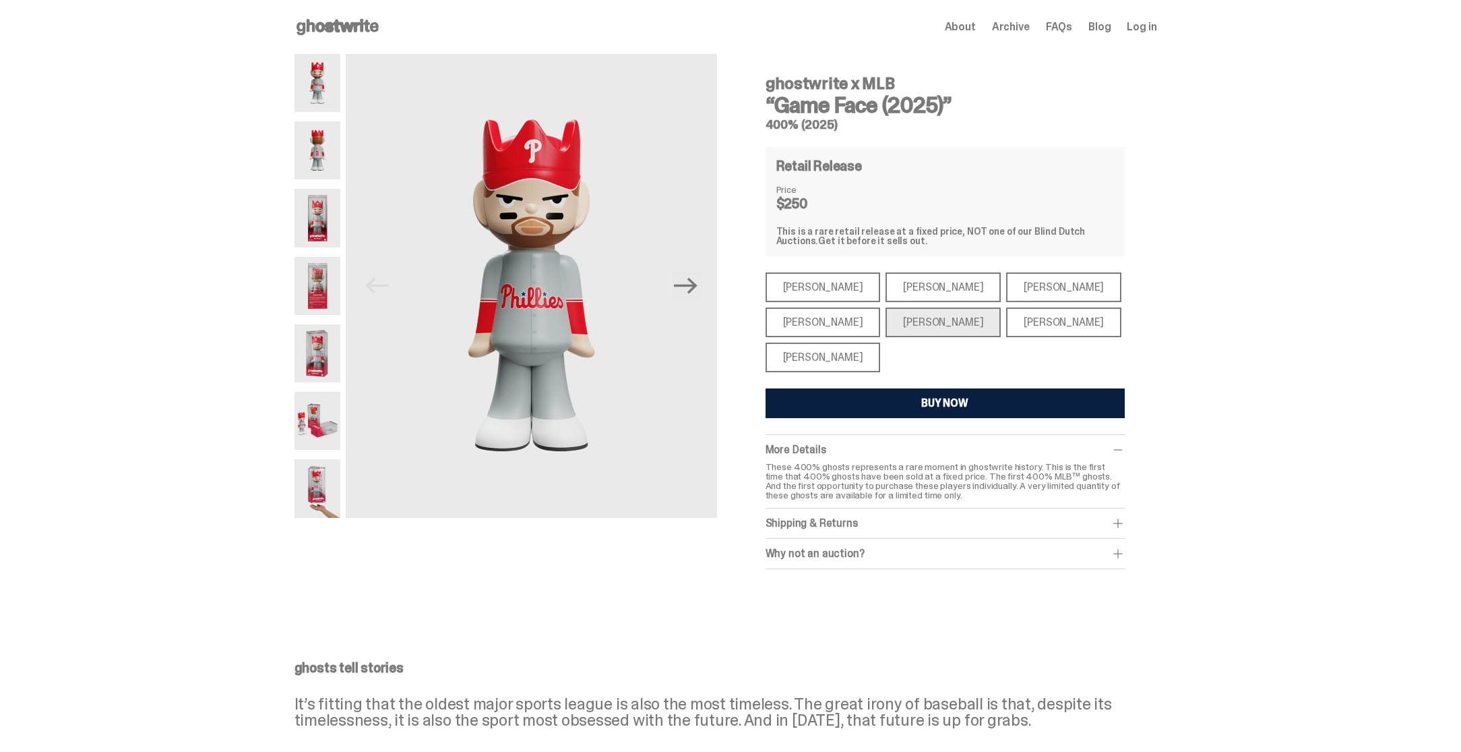
click at [1008, 325] on div "[PERSON_NAME]" at bounding box center [1063, 322] width 115 height 30
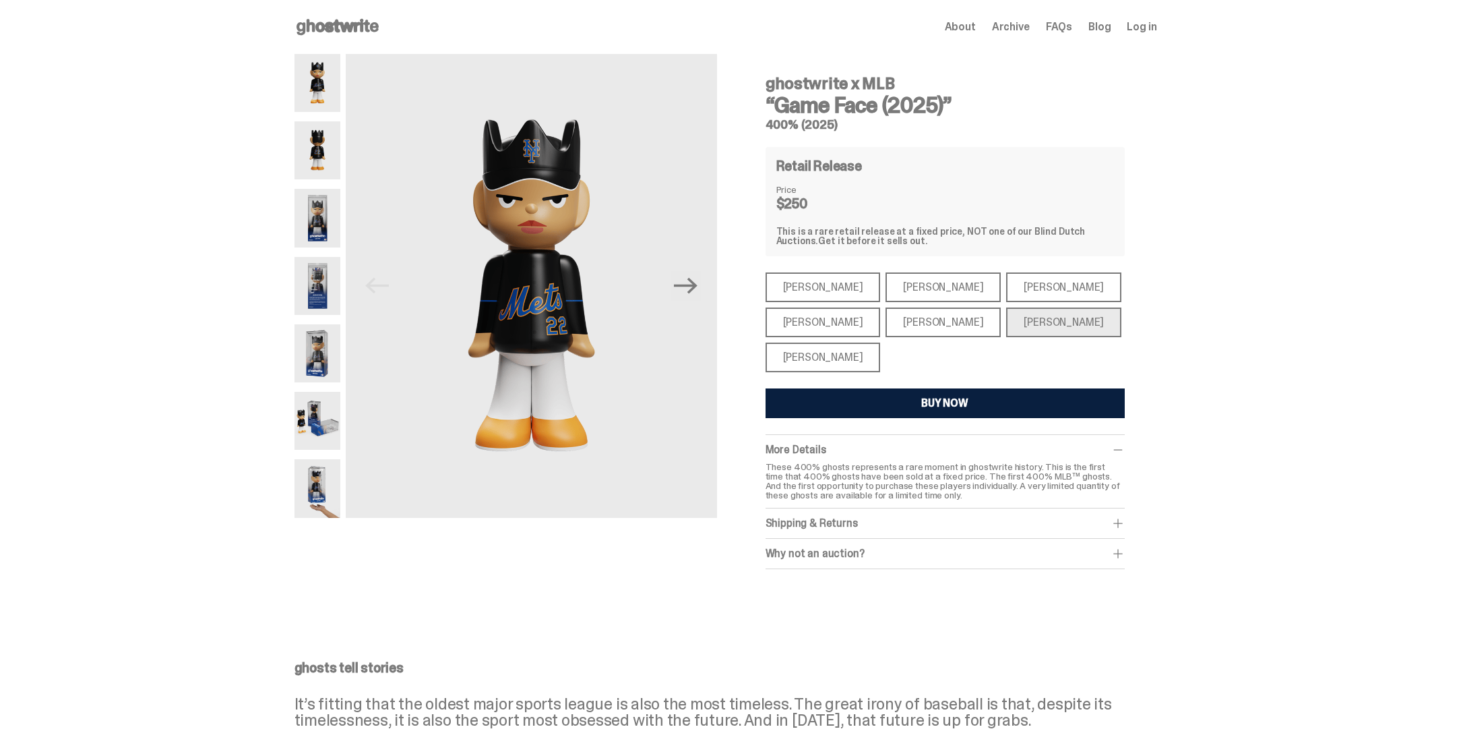
click at [818, 352] on div "[PERSON_NAME]" at bounding box center [823, 357] width 115 height 30
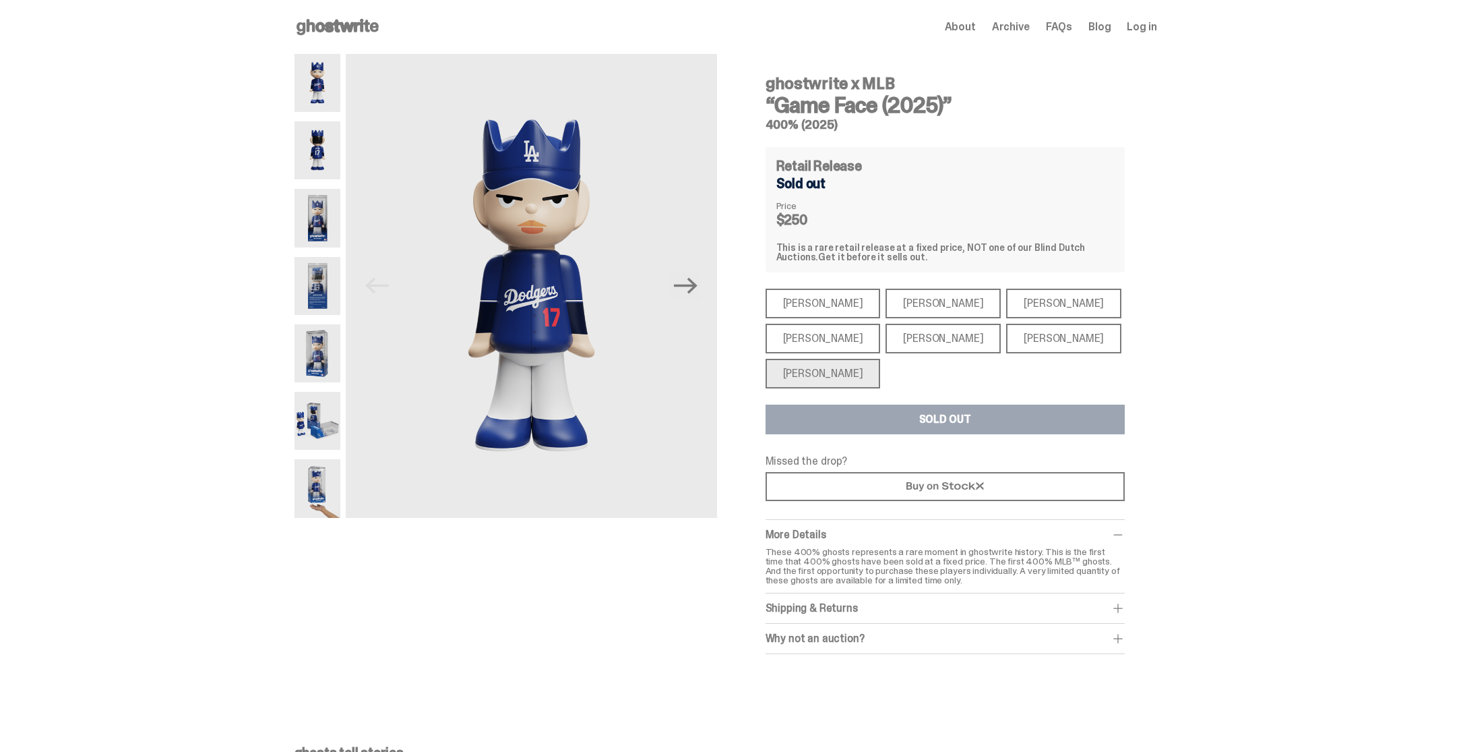
click at [1006, 343] on div "[PERSON_NAME]" at bounding box center [1063, 339] width 115 height 30
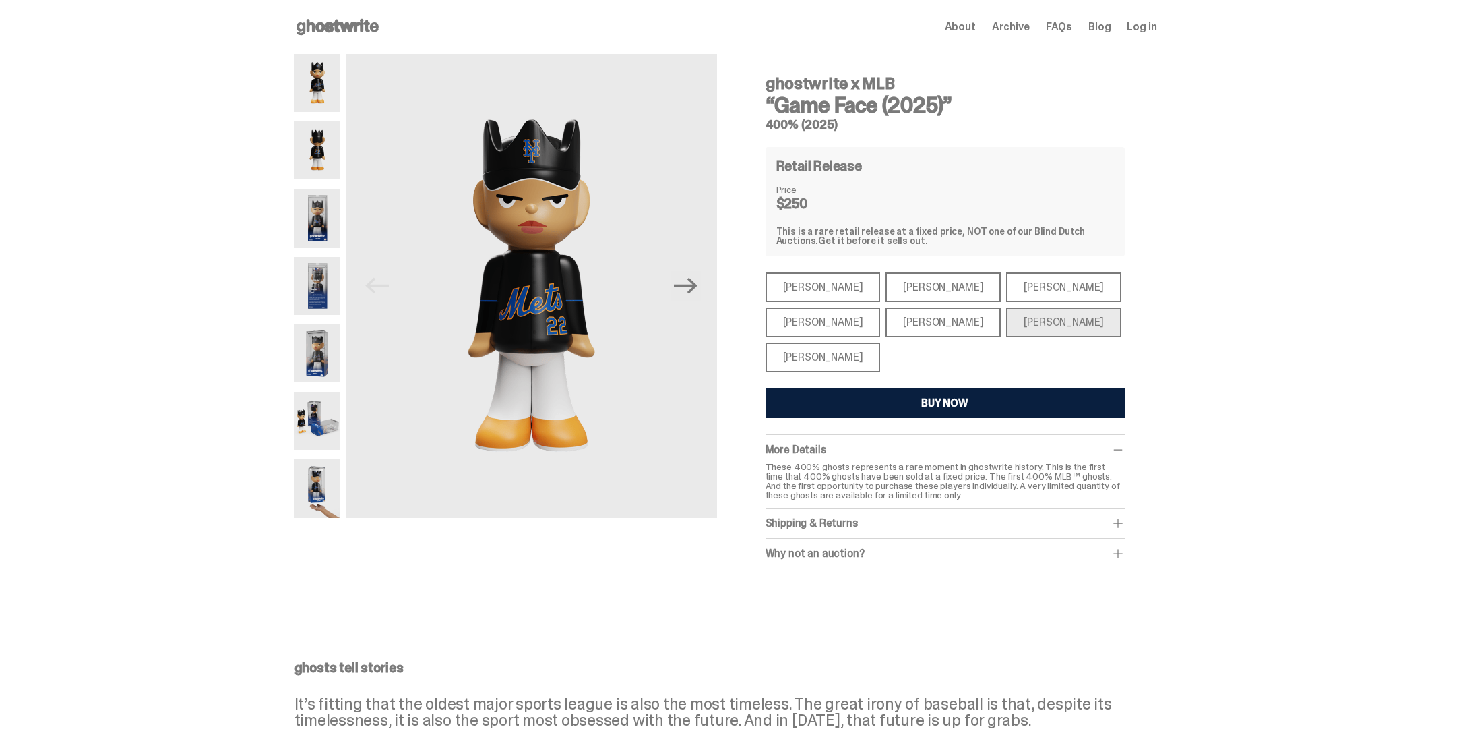
click at [937, 324] on div "[PERSON_NAME]" at bounding box center [943, 322] width 115 height 30
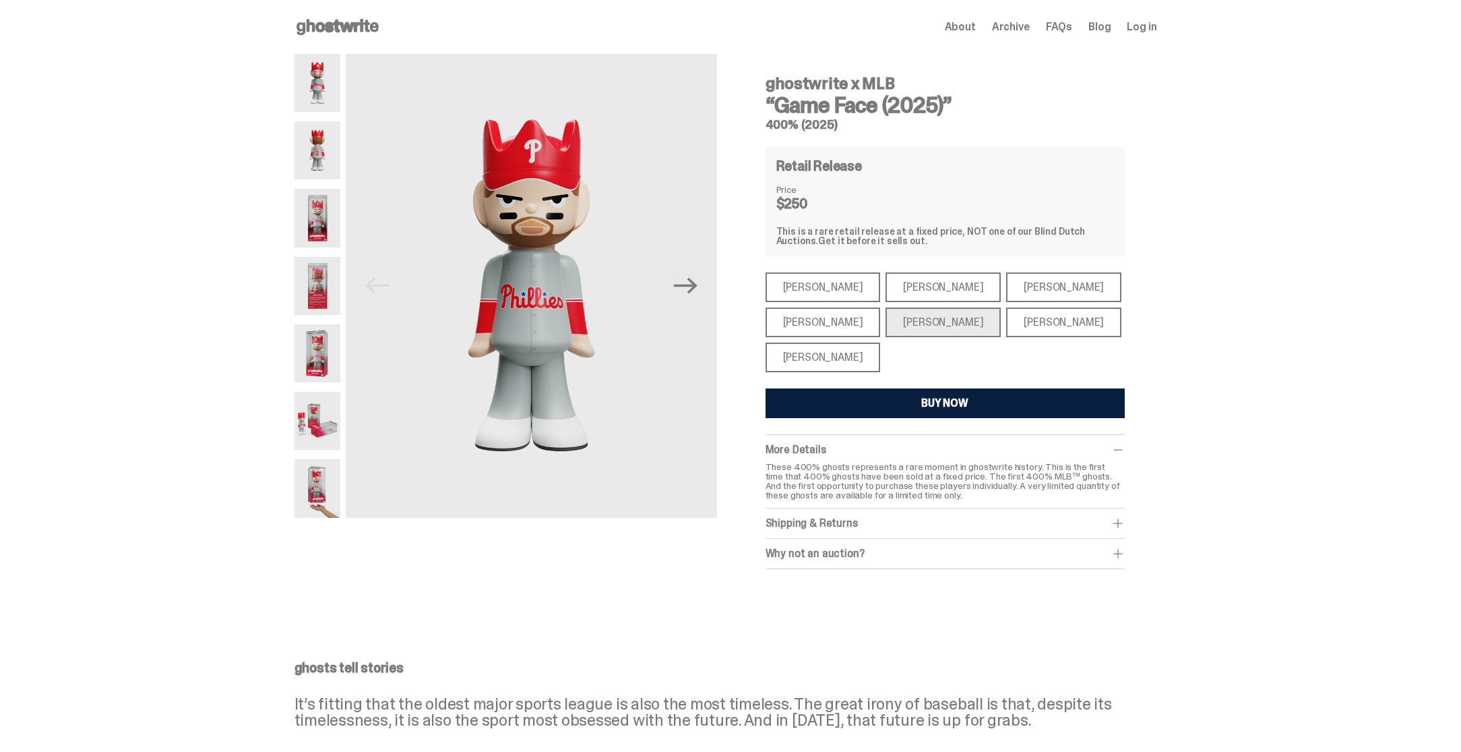
click at [1006, 324] on div "[PERSON_NAME]" at bounding box center [1063, 322] width 115 height 30
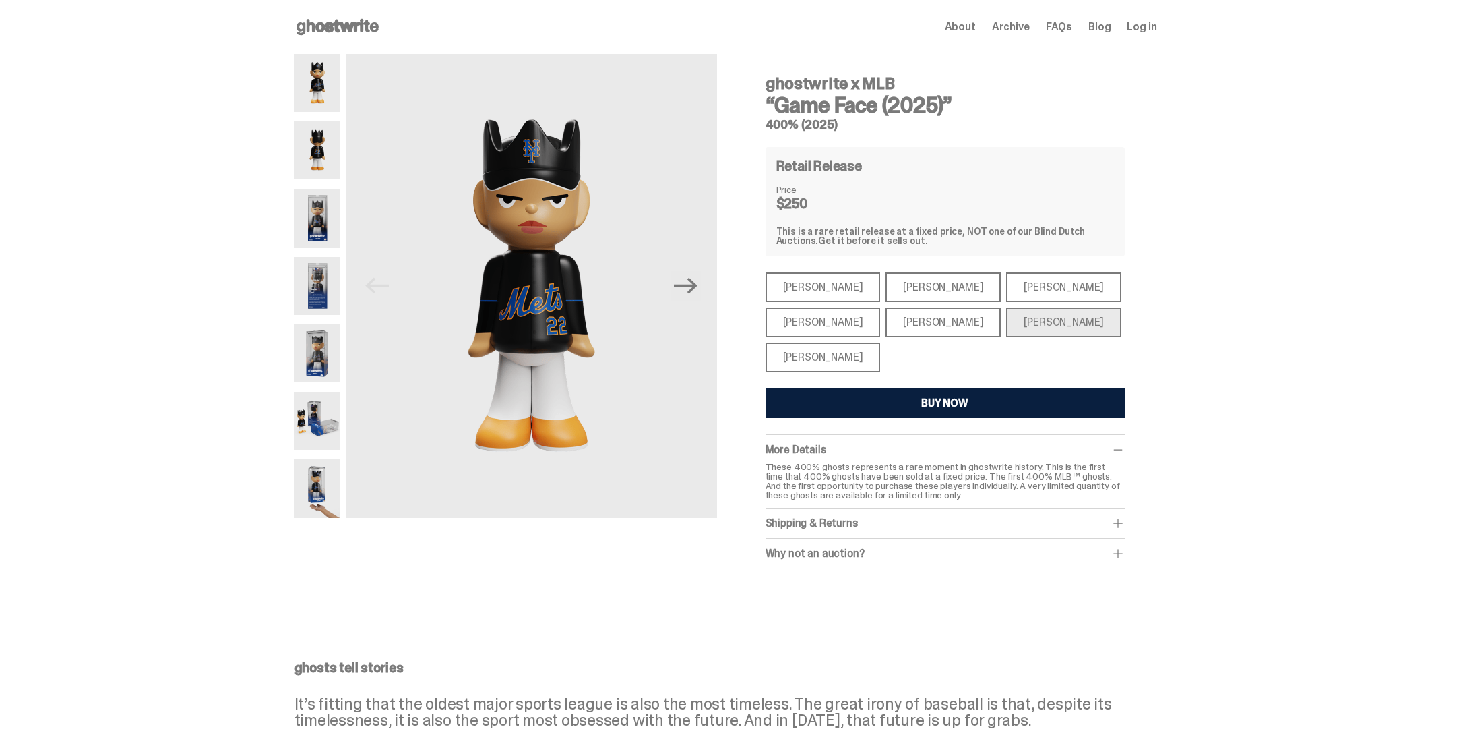
click at [923, 328] on div "[PERSON_NAME]" at bounding box center [943, 322] width 115 height 30
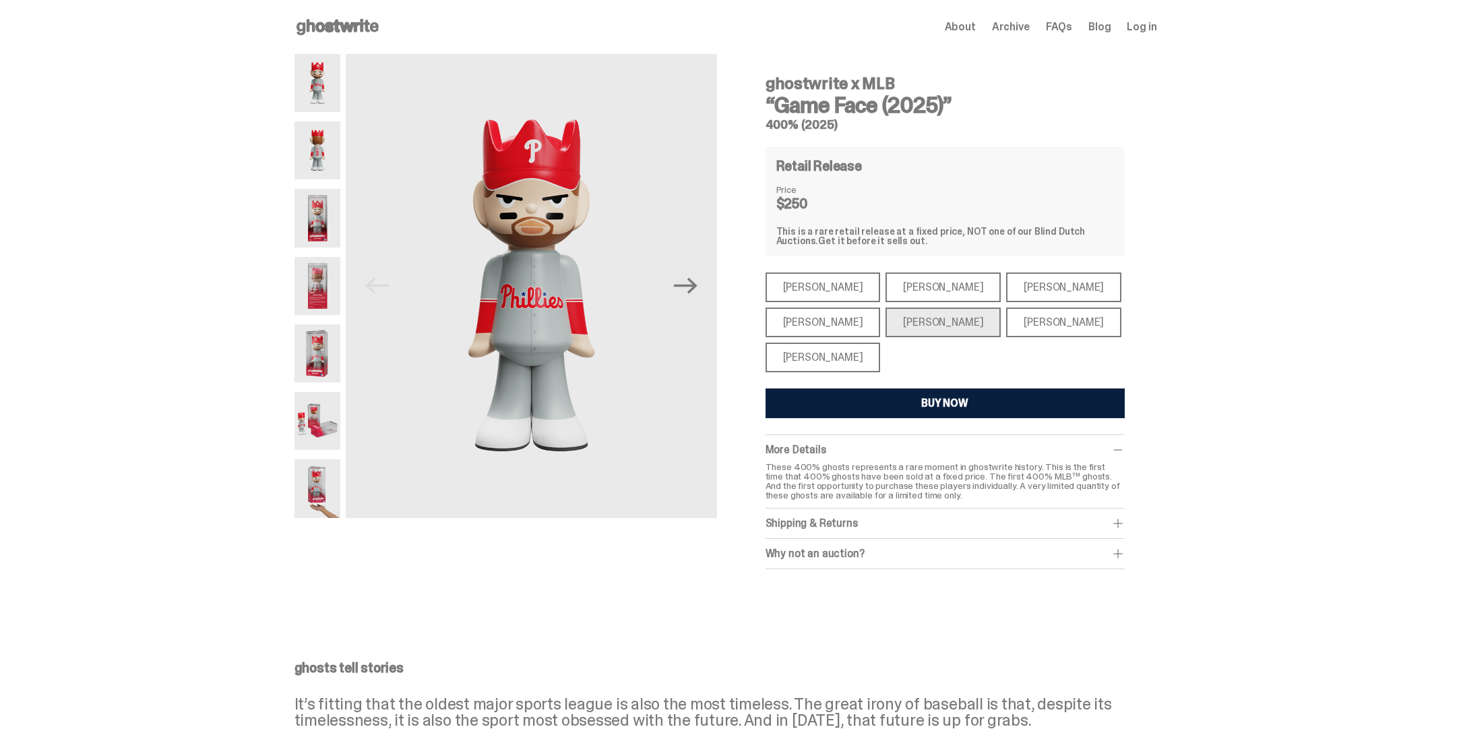
click at [1006, 324] on div "[PERSON_NAME]" at bounding box center [1063, 322] width 115 height 30
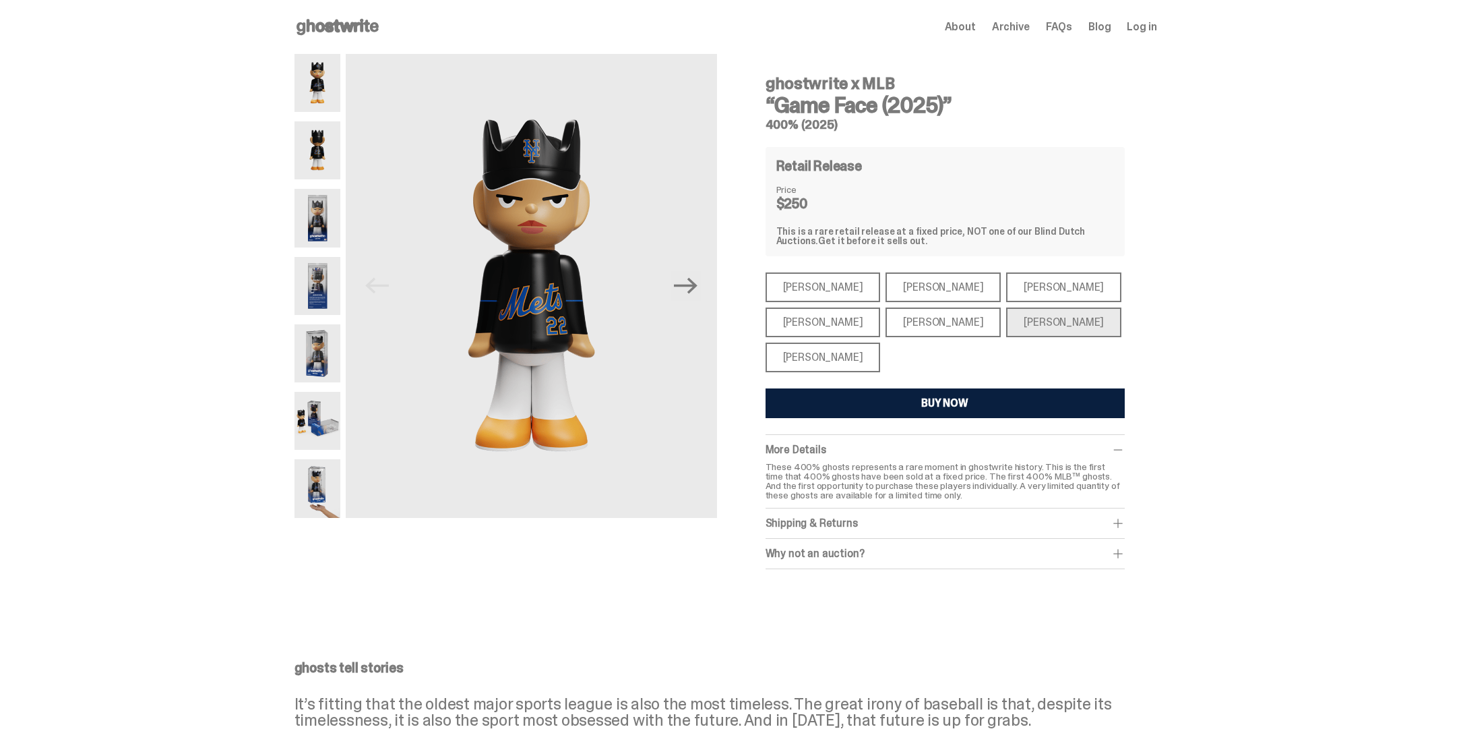
click at [820, 290] on div "[PERSON_NAME]" at bounding box center [823, 287] width 115 height 30
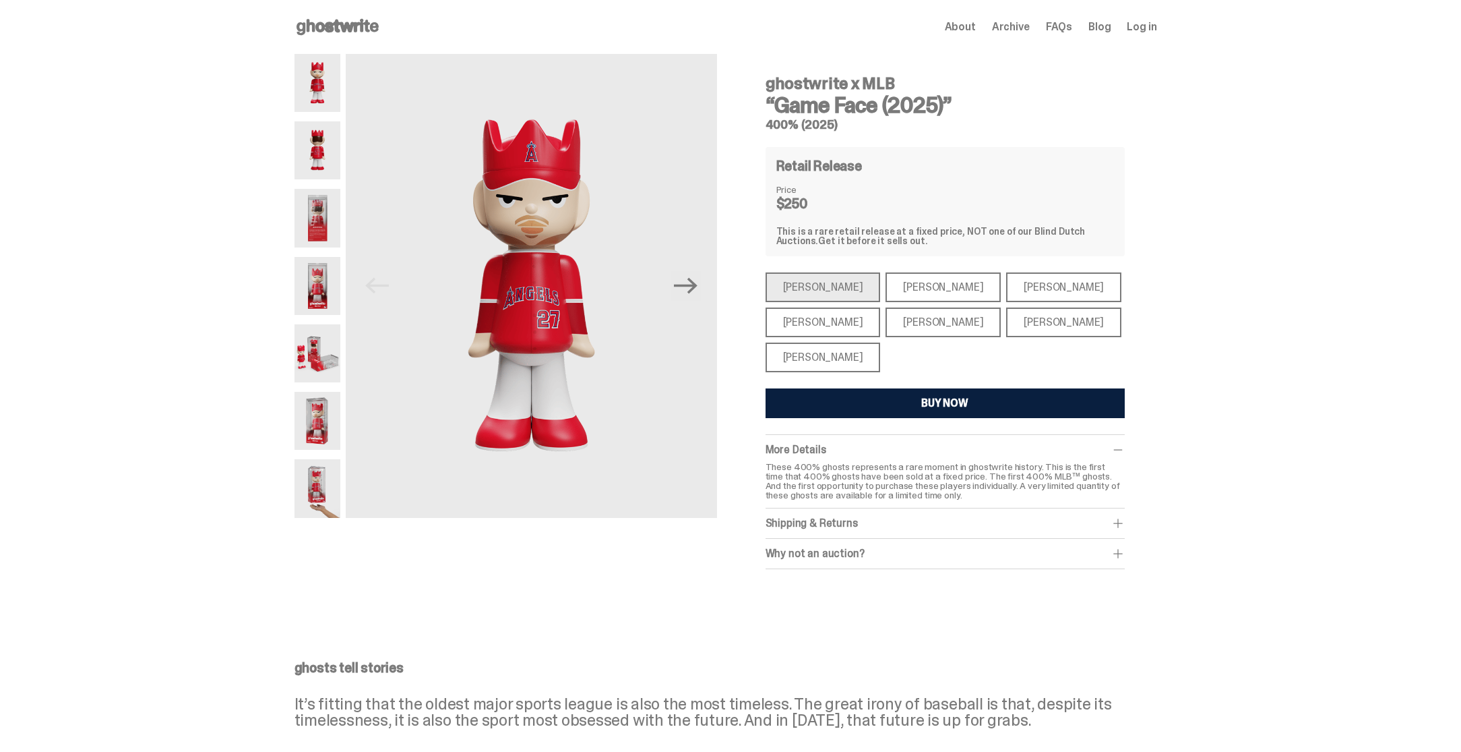
click at [911, 292] on div "[PERSON_NAME]" at bounding box center [943, 287] width 115 height 30
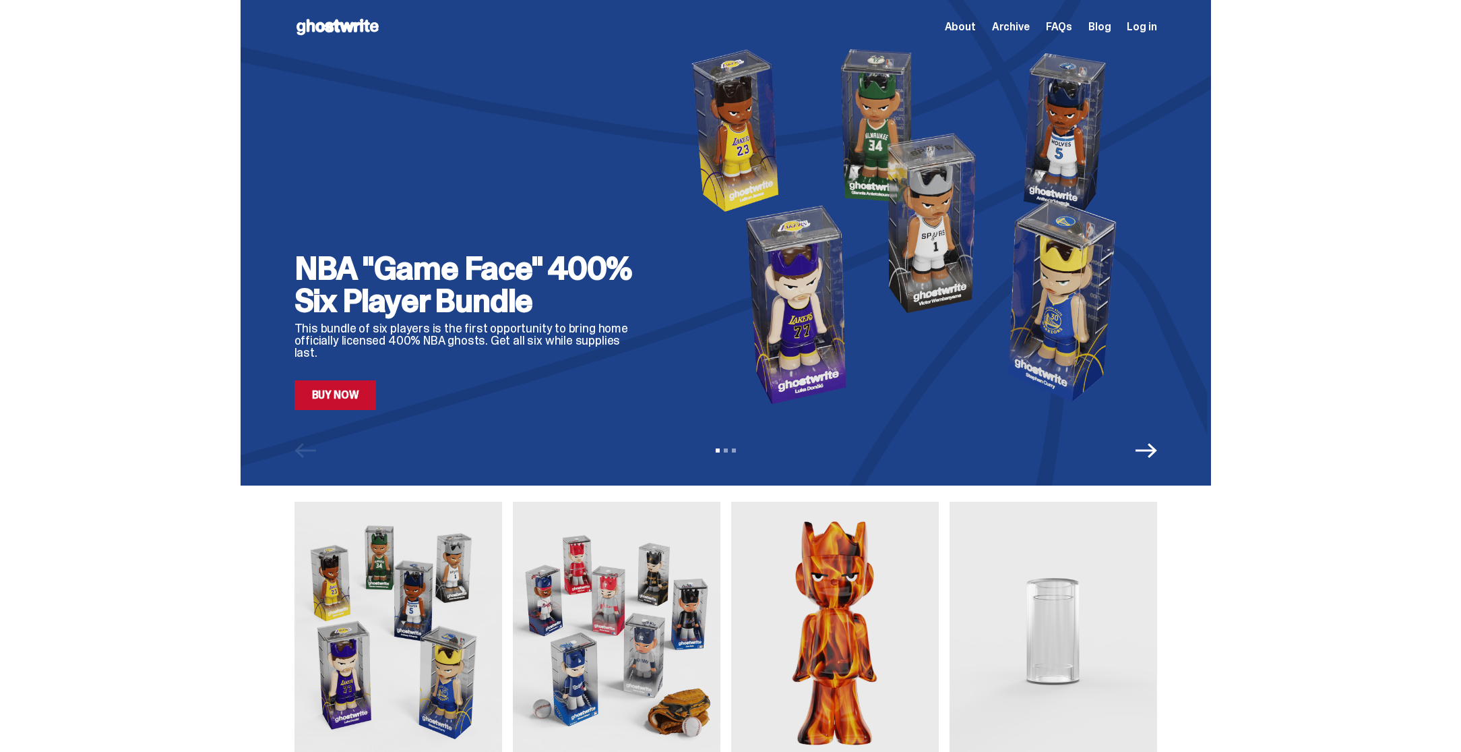
click at [1147, 455] on icon "Next" at bounding box center [1147, 450] width 22 height 22
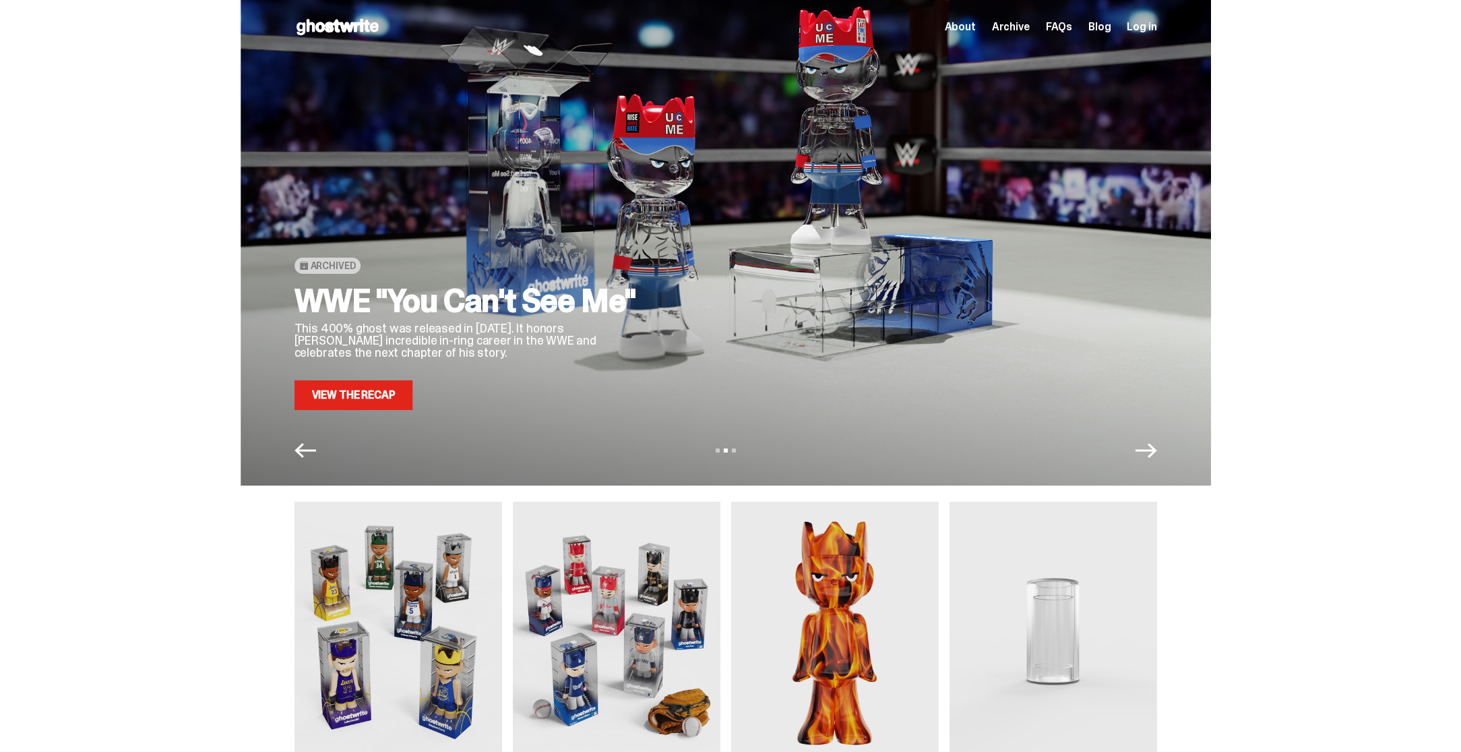
click at [1147, 455] on icon "Next" at bounding box center [1147, 450] width 22 height 22
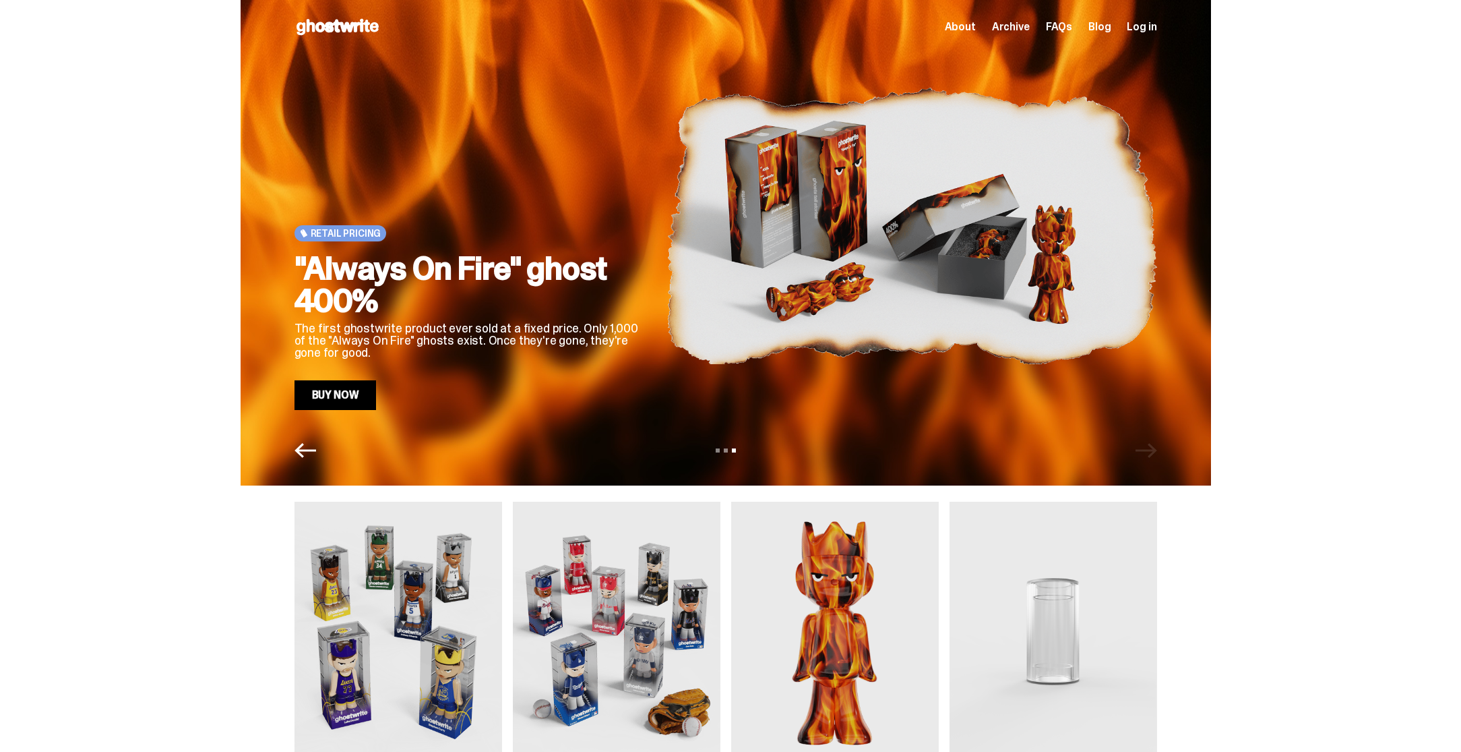
click at [1147, 455] on div "View slide 1 View slide 2 View slide 3" at bounding box center [726, 450] width 971 height 22
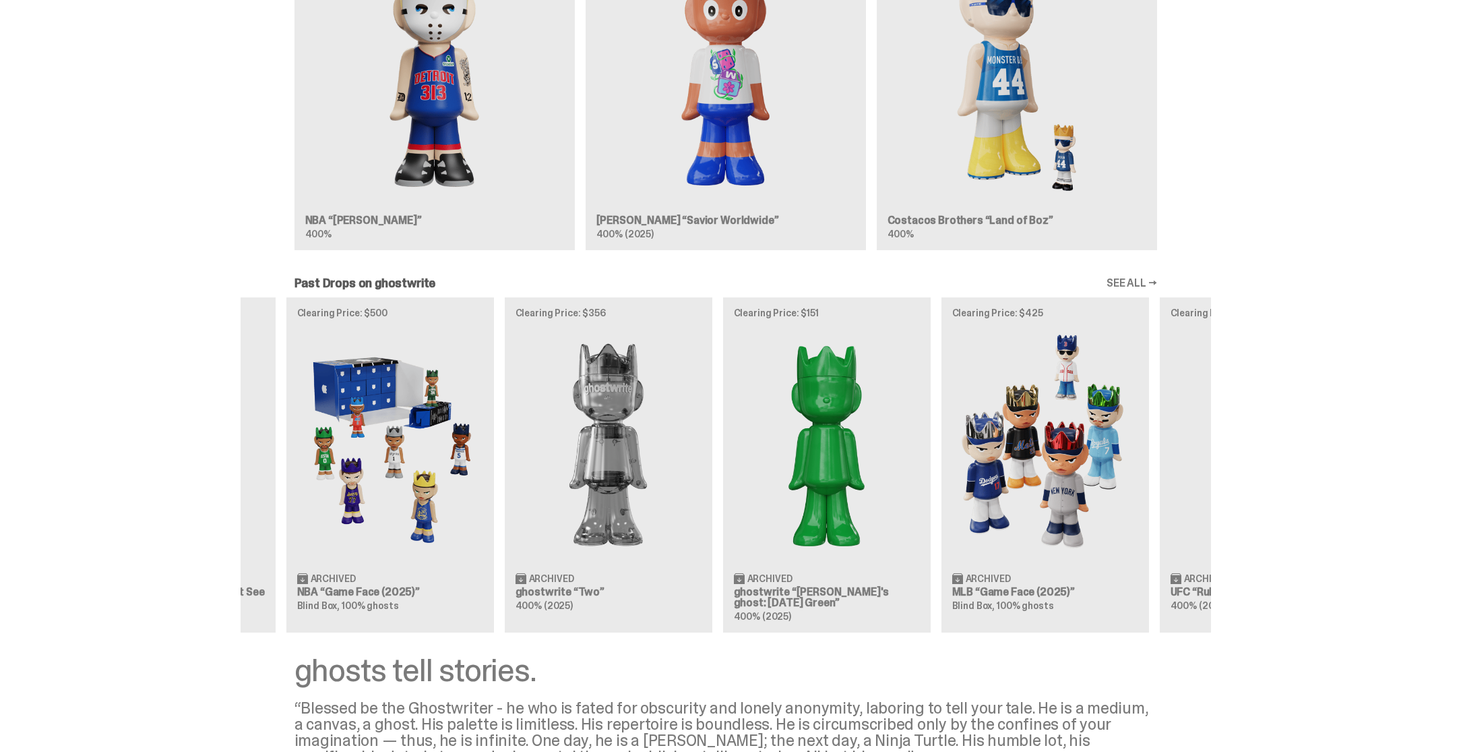
scroll to position [0, 437]
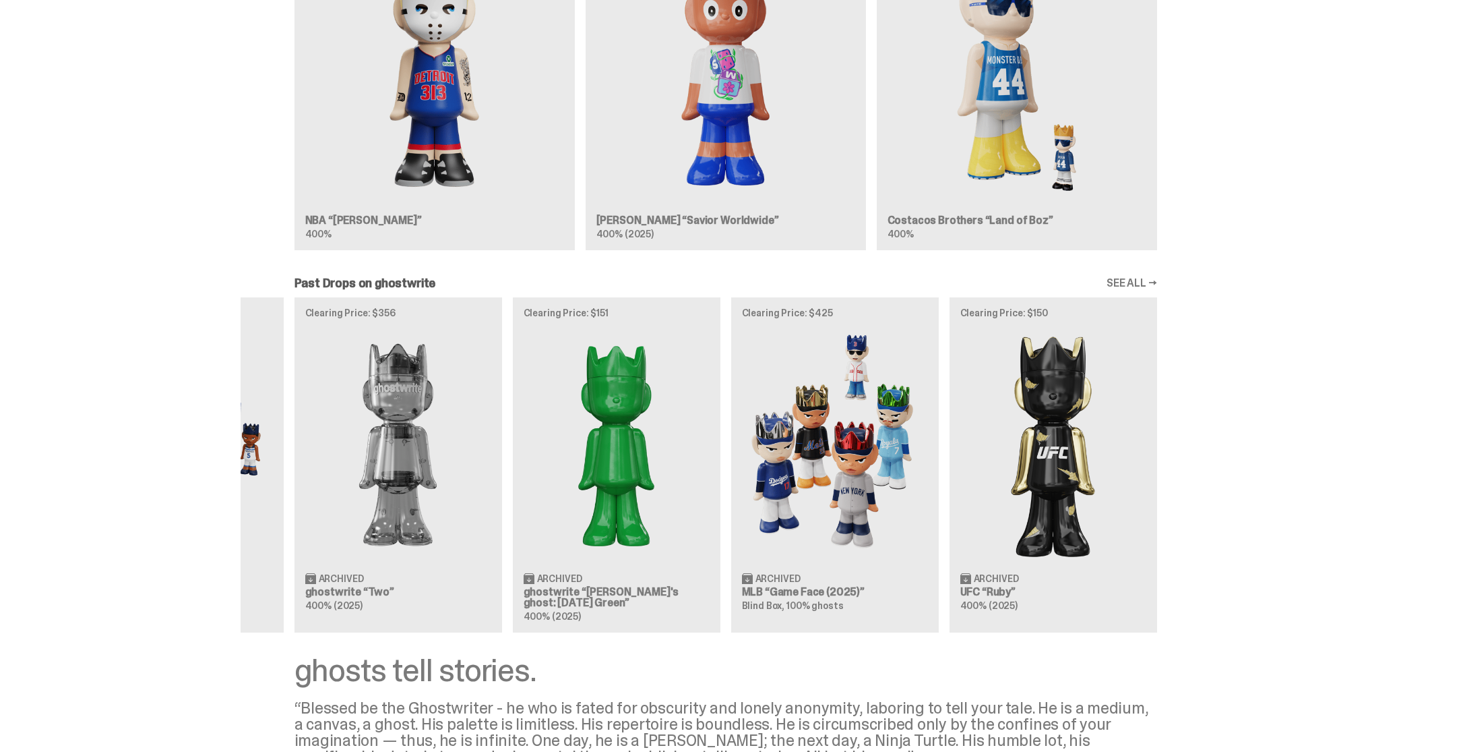
click at [473, 478] on div "Clearing Price: $441 Archived WWE [PERSON_NAME] “You Can't See Me” 400% (2025) …" at bounding box center [726, 464] width 971 height 334
